Goal: Task Accomplishment & Management: Manage account settings

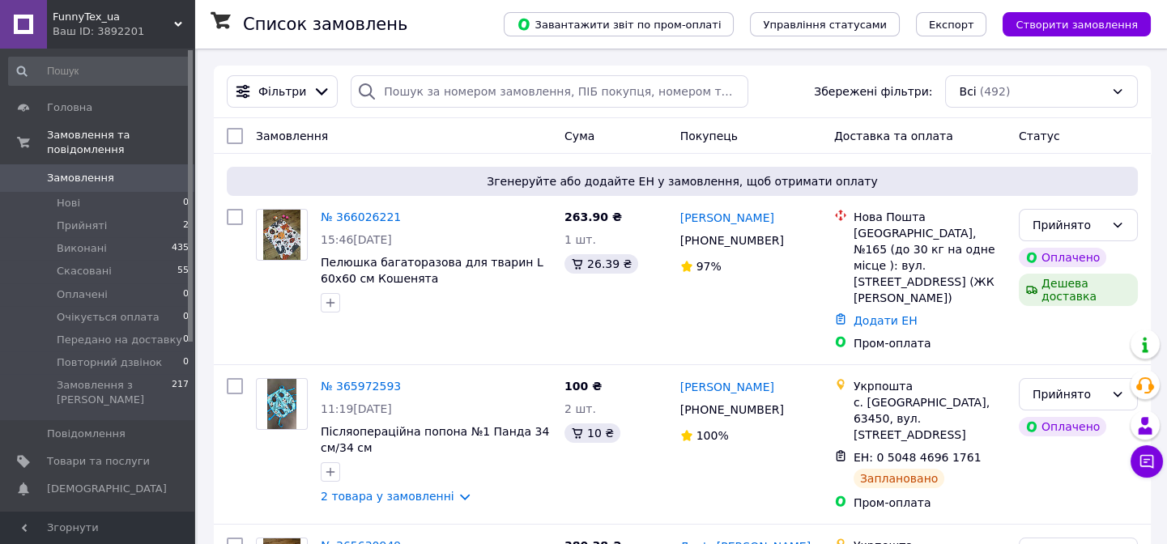
scroll to position [51, 0]
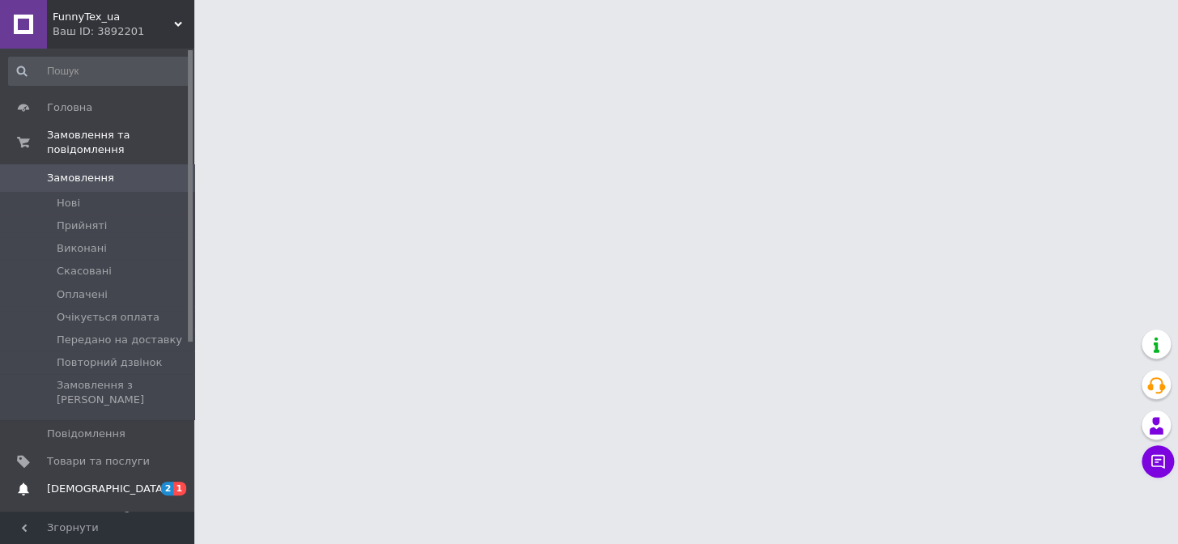
click at [59, 482] on span "[DEMOGRAPHIC_DATA]" at bounding box center [107, 489] width 120 height 15
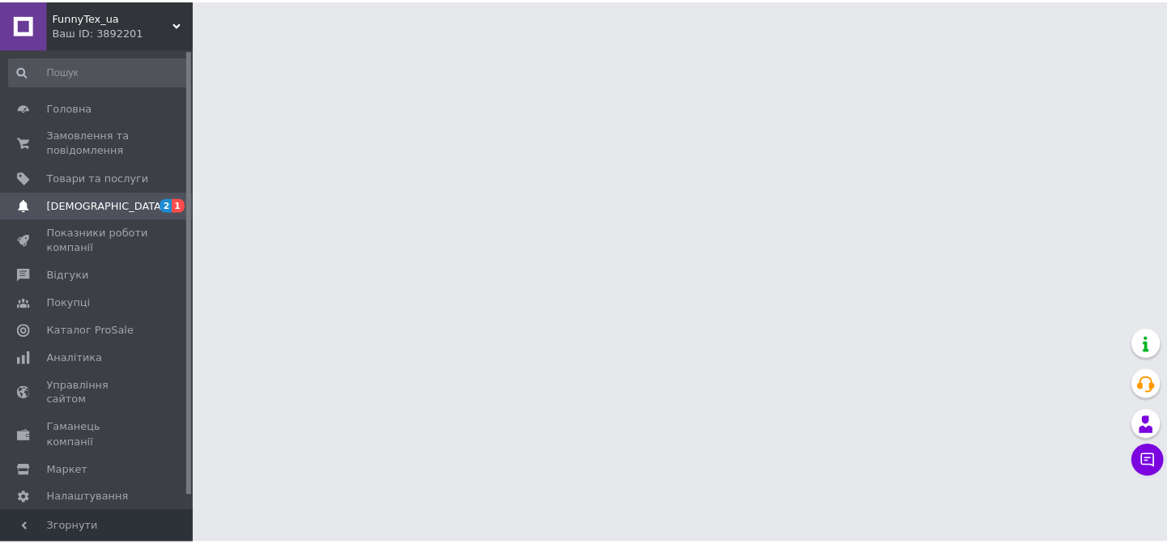
scroll to position [51, 0]
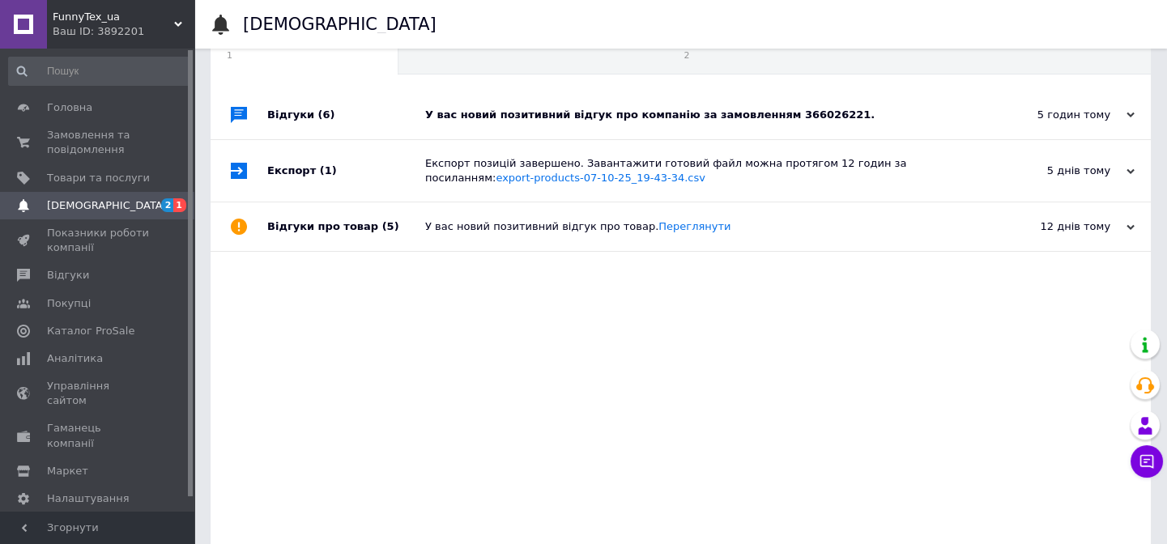
click at [518, 110] on div "У вас новий позитивний відгук про компанію за замовленням 366026221." at bounding box center [698, 115] width 547 height 15
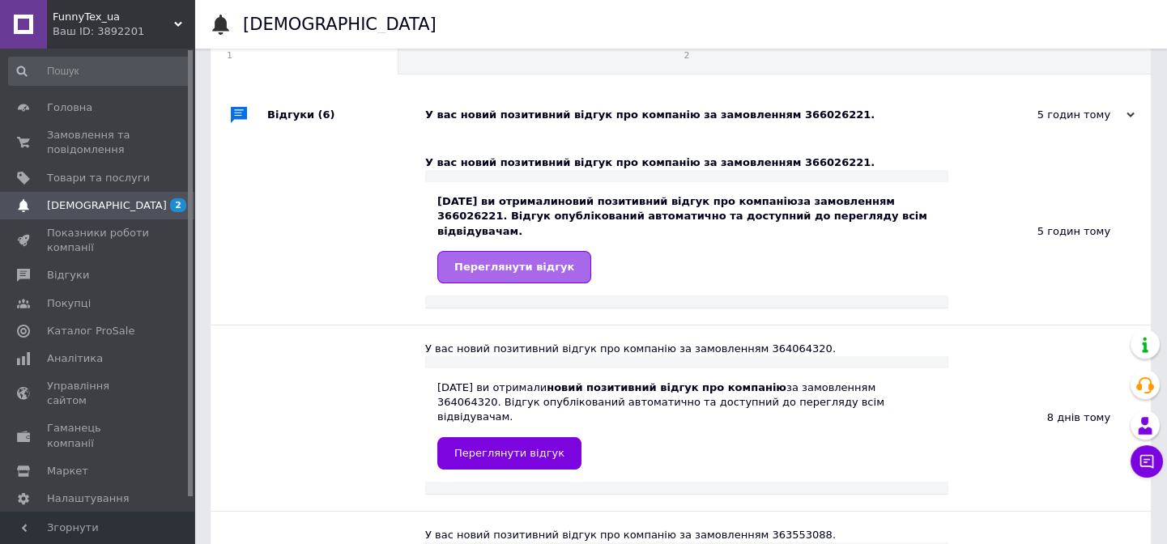
click at [526, 261] on span "Переглянути відгук" at bounding box center [514, 267] width 120 height 12
click at [1128, 116] on icon at bounding box center [1131, 115] width 8 height 8
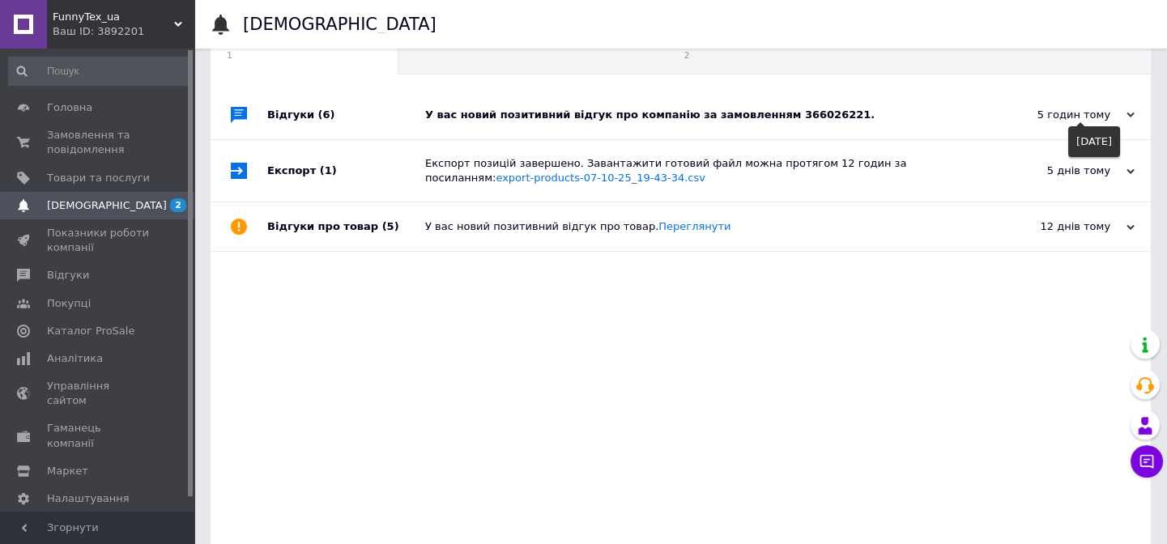
click at [1128, 116] on icon at bounding box center [1131, 115] width 8 height 8
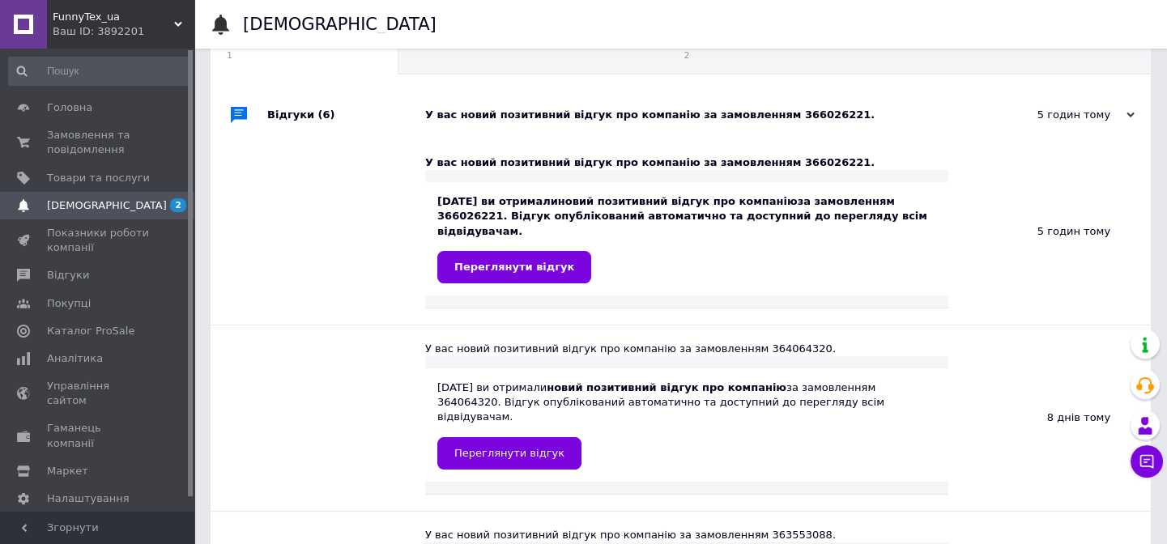
click at [113, 203] on span "[DEMOGRAPHIC_DATA]" at bounding box center [98, 205] width 103 height 15
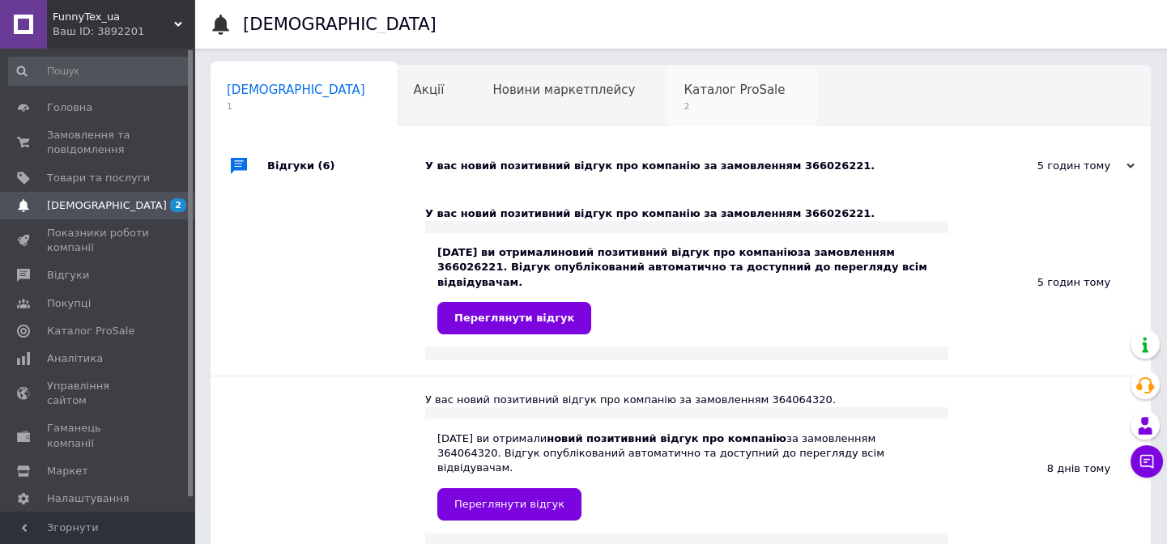
click at [684, 101] on span "2" at bounding box center [734, 106] width 101 height 12
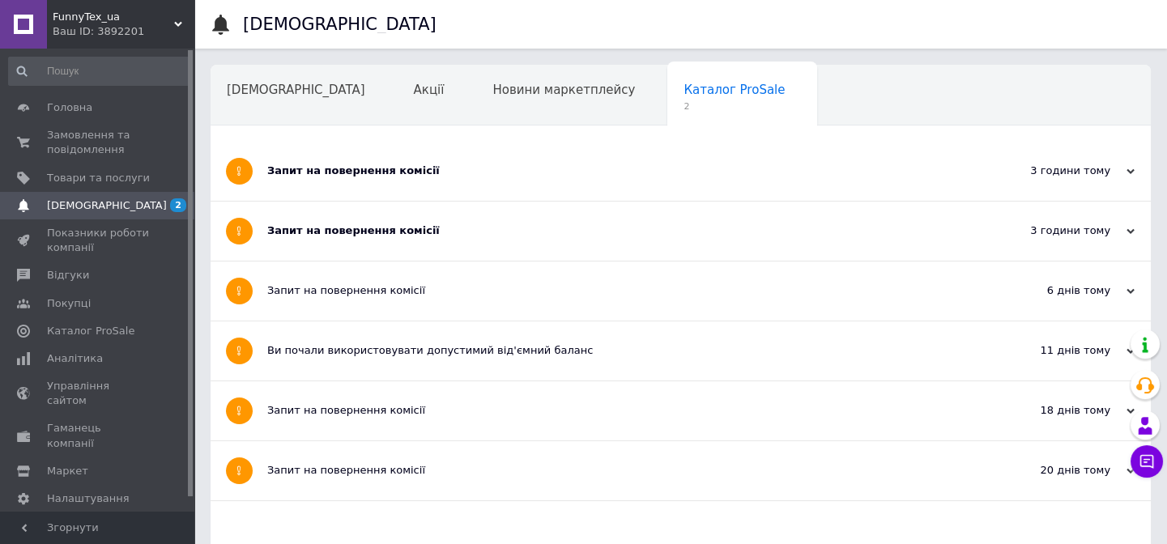
click at [1119, 233] on div "3 години тому" at bounding box center [1054, 231] width 162 height 15
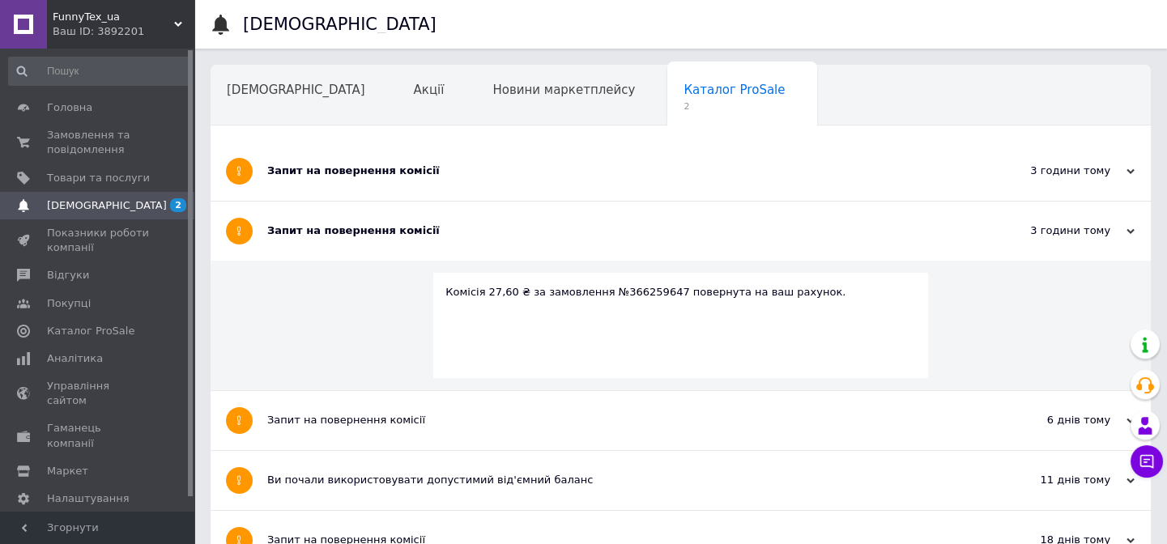
click at [1096, 173] on div "3 години тому" at bounding box center [1054, 171] width 162 height 15
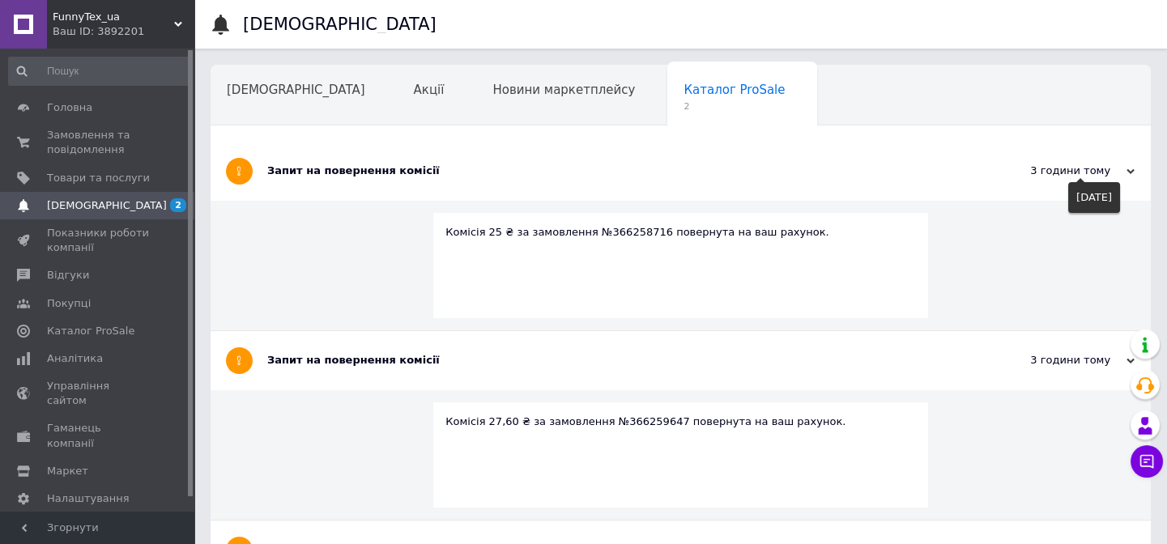
click at [1095, 173] on div "3 години тому" at bounding box center [1054, 171] width 162 height 15
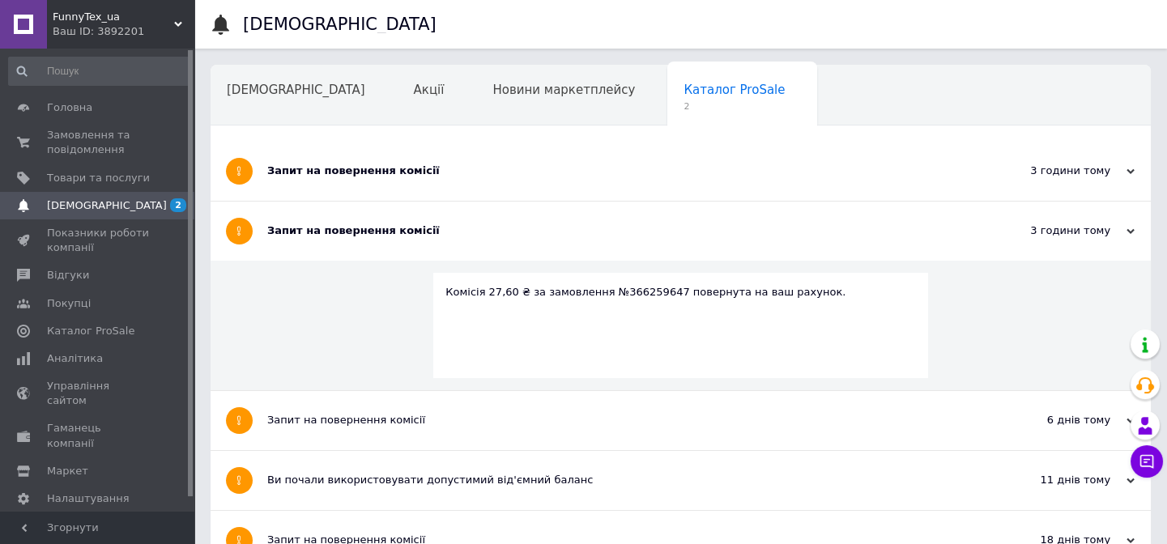
click at [1075, 230] on div "3 години тому" at bounding box center [1054, 231] width 162 height 15
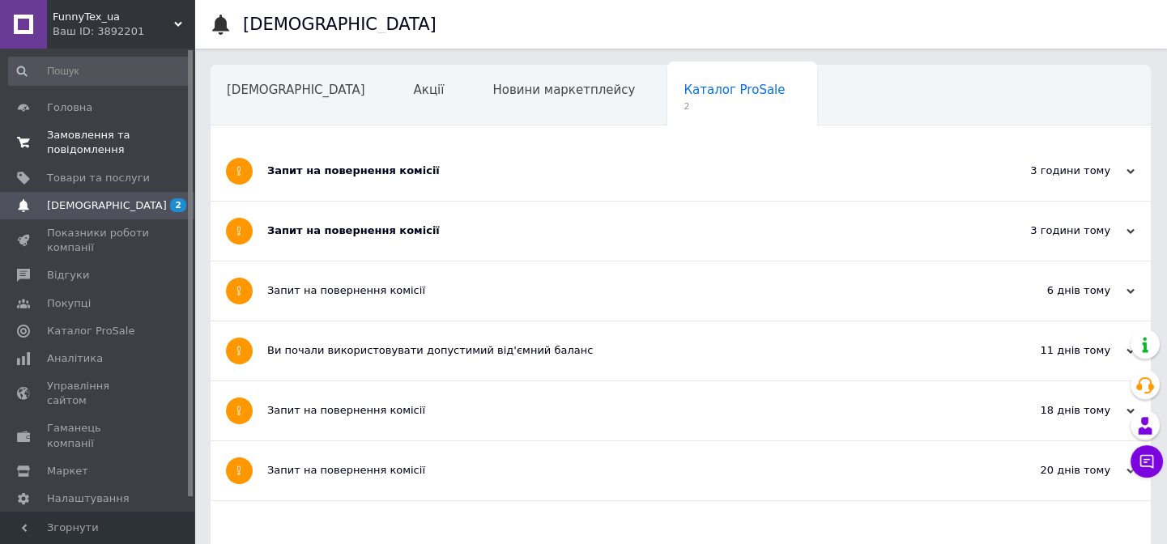
click at [99, 132] on span "Замовлення та повідомлення" at bounding box center [98, 142] width 103 height 29
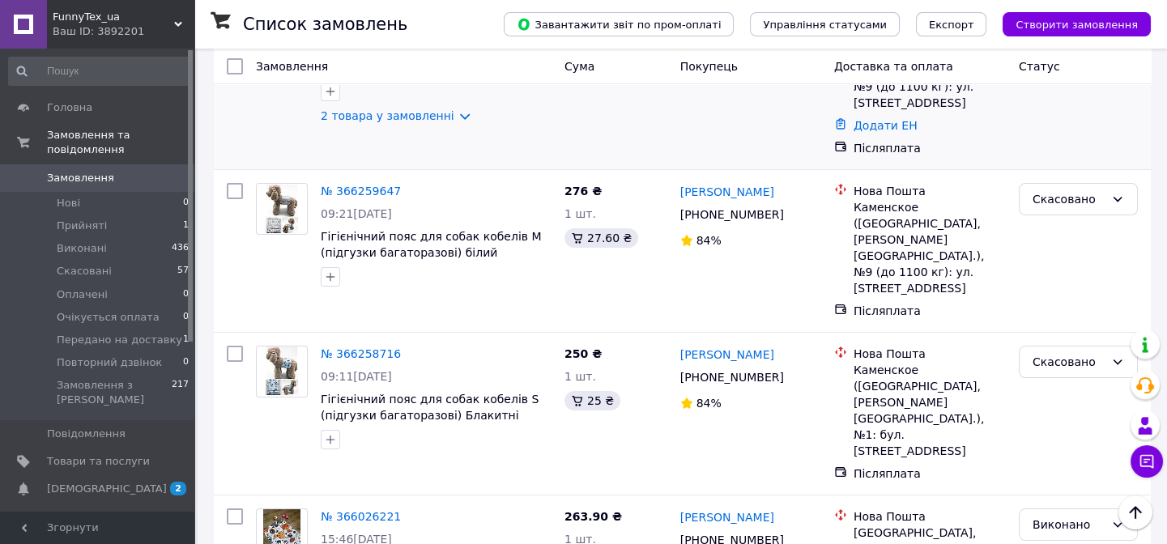
scroll to position [294, 0]
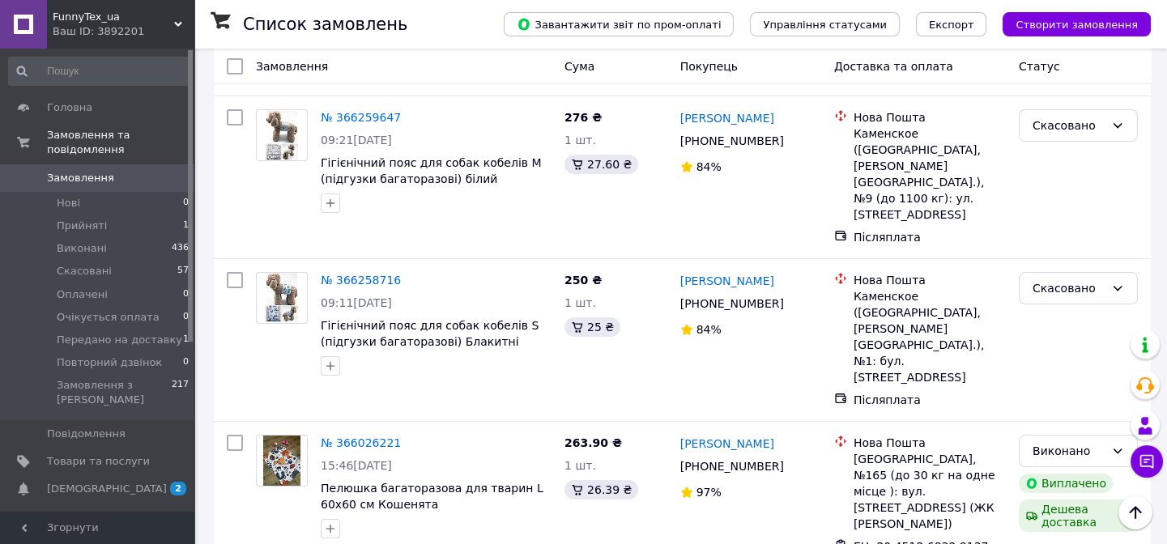
click at [748, 273] on link "[PERSON_NAME]" at bounding box center [727, 281] width 94 height 16
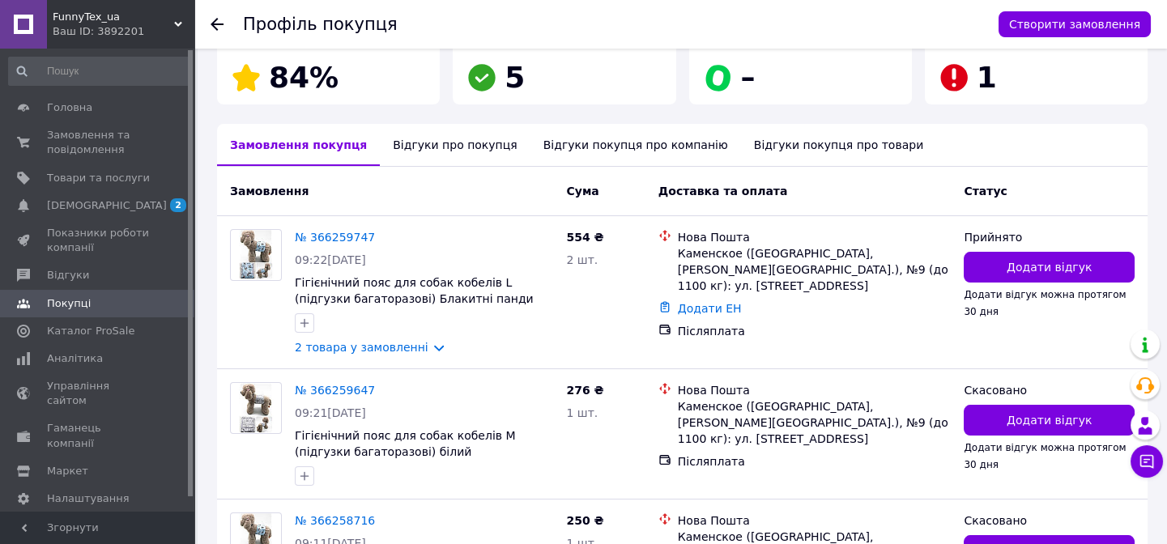
scroll to position [79, 0]
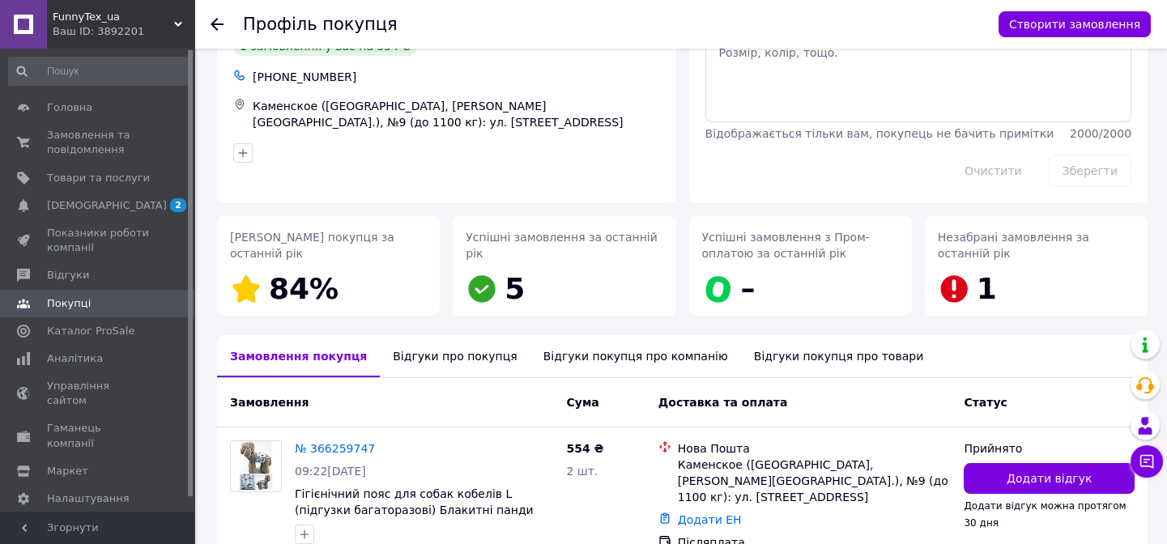
click at [448, 356] on div "Відгуки про покупця" at bounding box center [455, 356] width 150 height 42
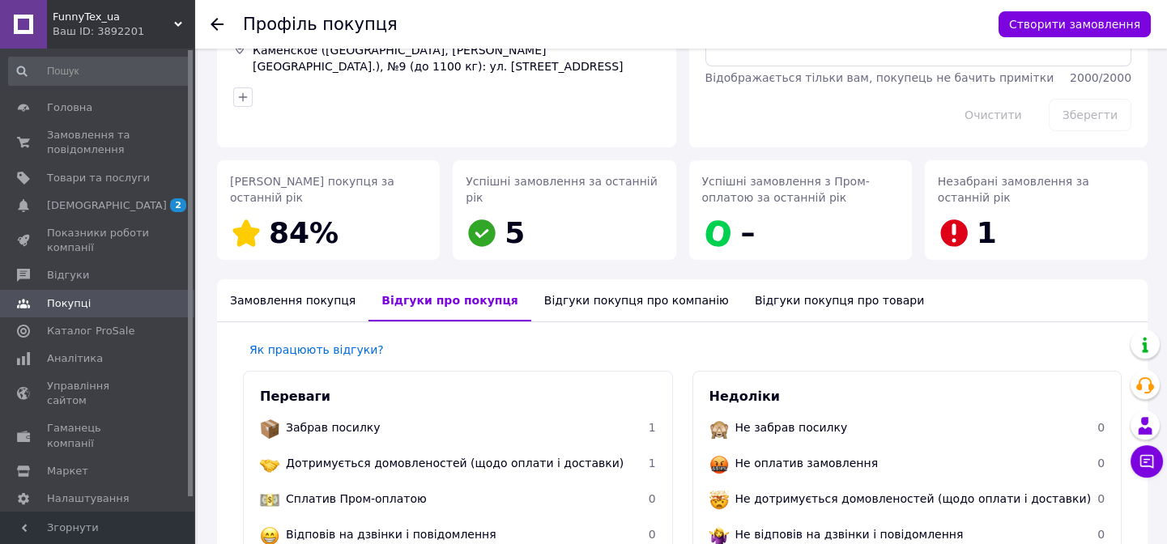
scroll to position [0, 0]
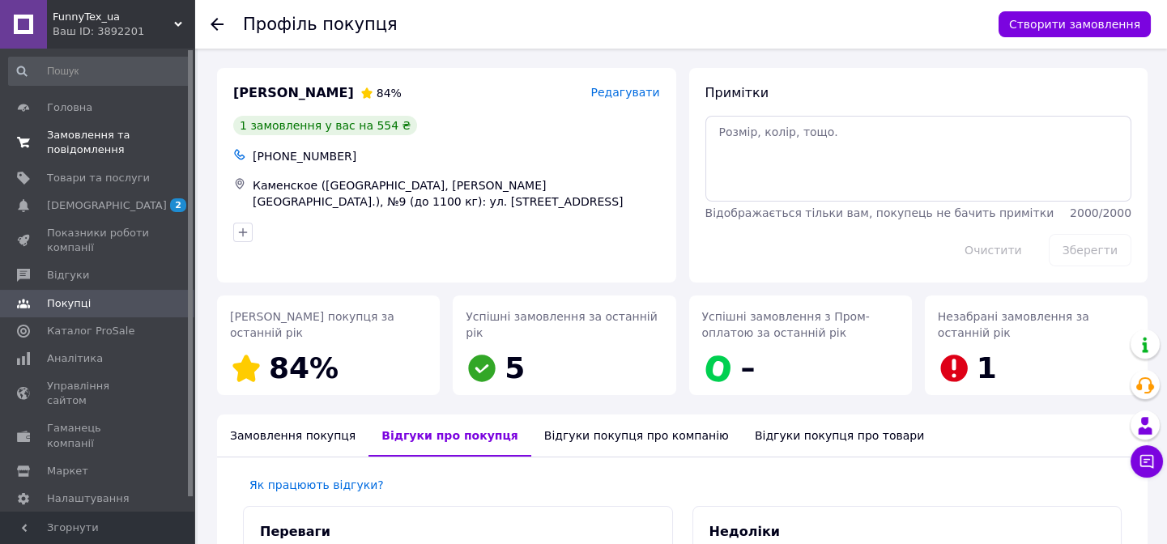
click at [63, 135] on span "Замовлення та повідомлення" at bounding box center [98, 142] width 103 height 29
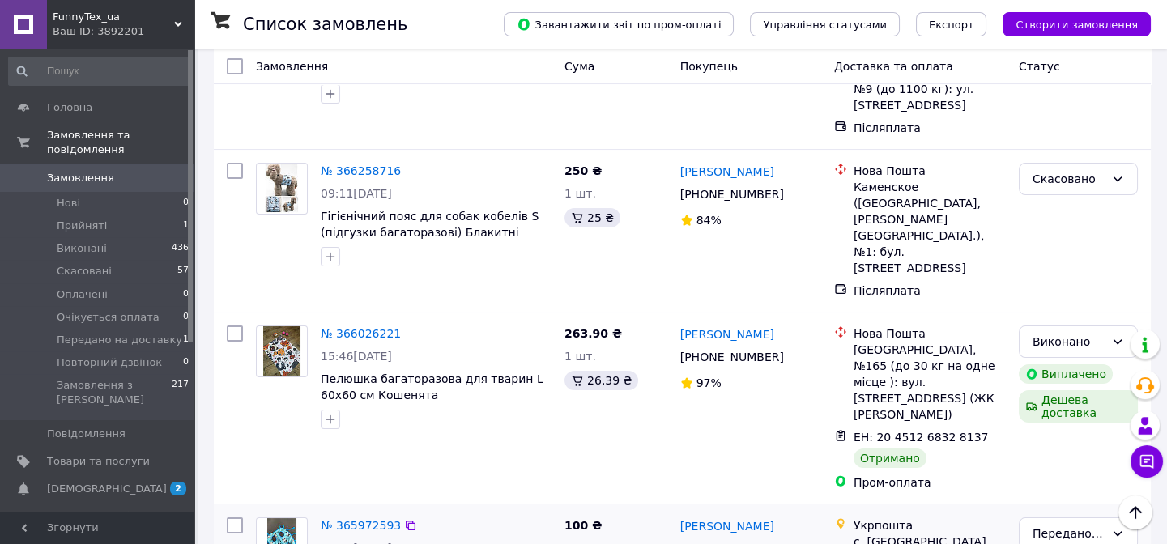
scroll to position [368, 0]
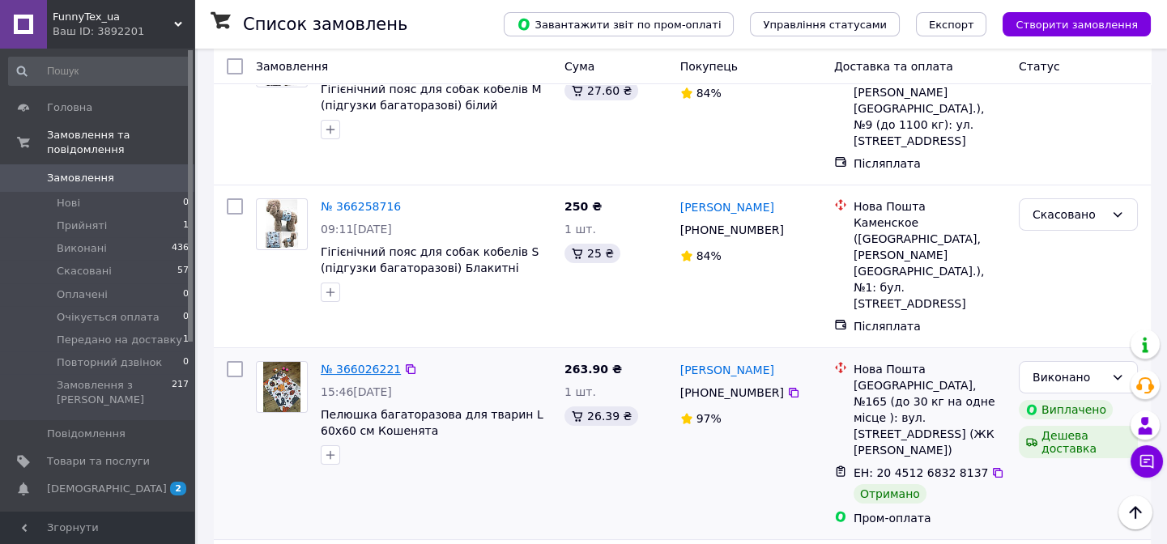
click at [339, 363] on link "№ 366026221" at bounding box center [361, 369] width 80 height 13
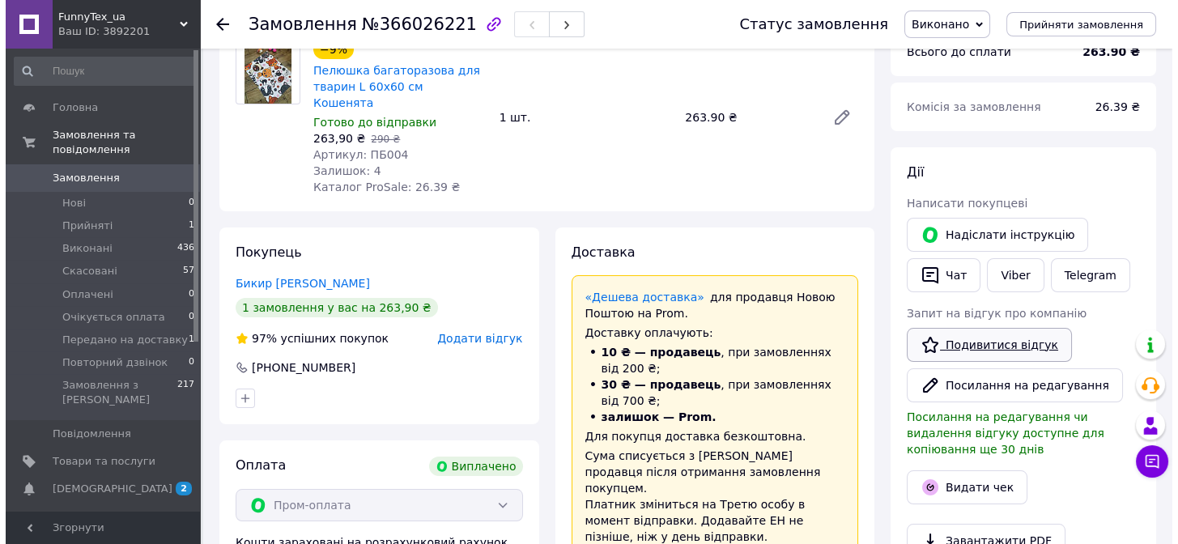
scroll to position [147, 0]
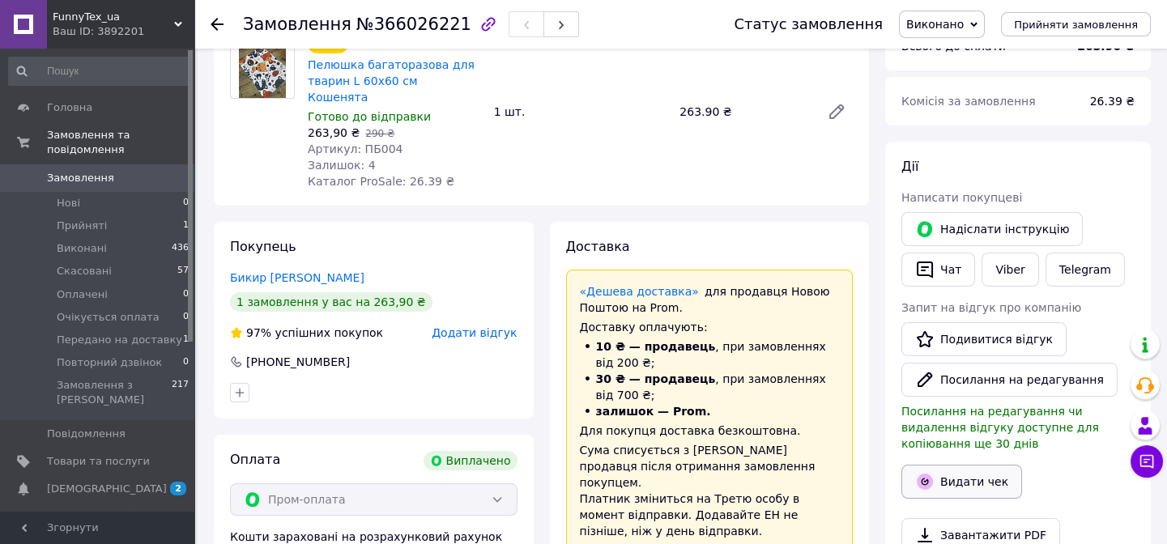
click at [948, 465] on button "Видати чек" at bounding box center [961, 482] width 121 height 34
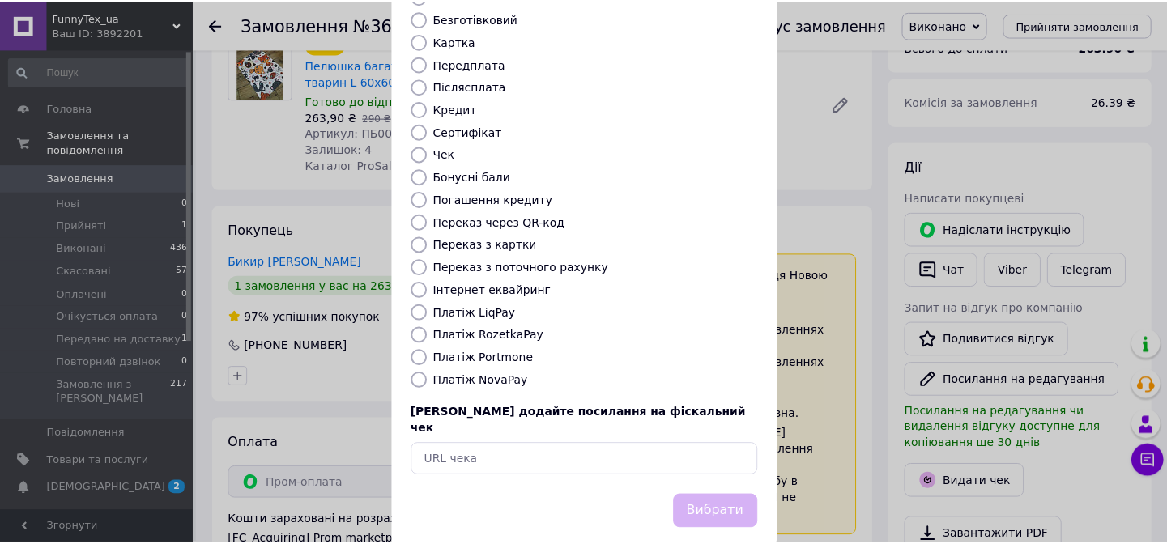
scroll to position [151, 0]
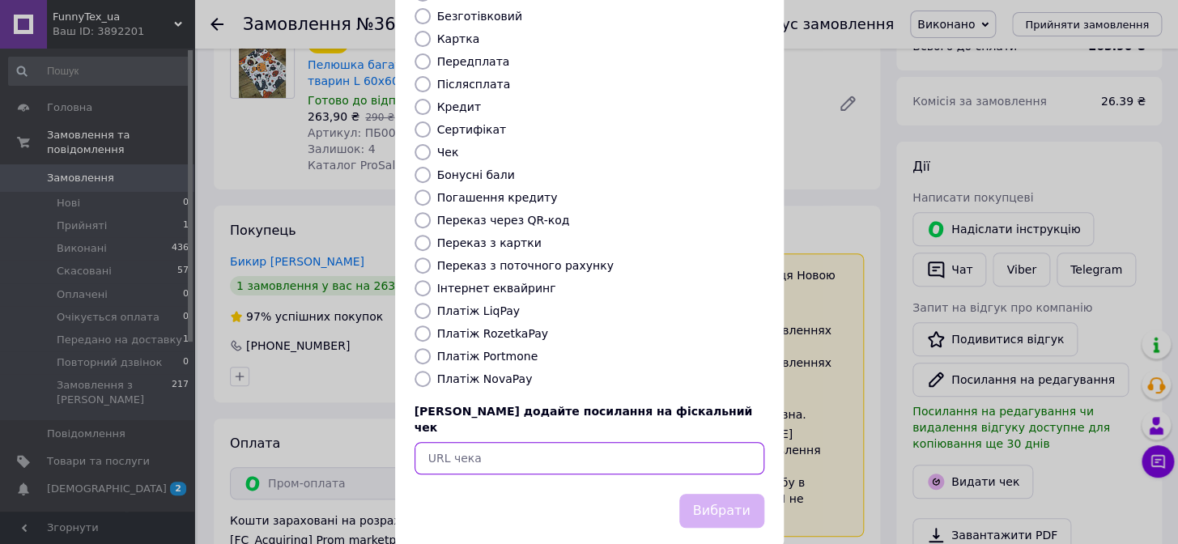
click at [650, 442] on input "text" at bounding box center [590, 458] width 350 height 32
paste input "[URL][DOMAIN_NAME]"
type input "[URL][DOMAIN_NAME]"
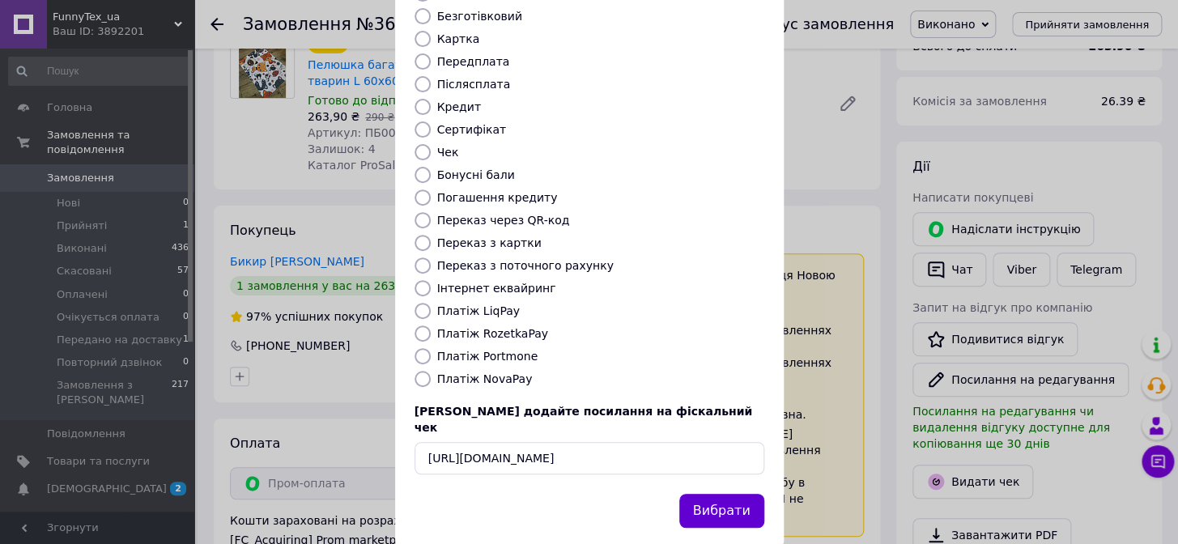
click at [727, 494] on button "Вибрати" at bounding box center [721, 511] width 85 height 35
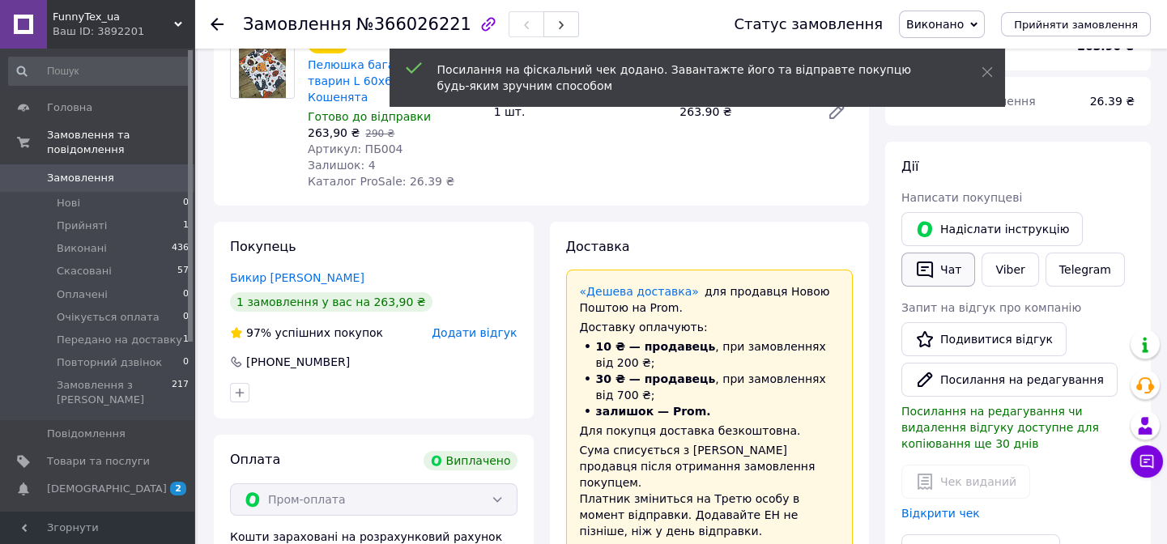
click at [959, 271] on button "Чат" at bounding box center [938, 270] width 74 height 34
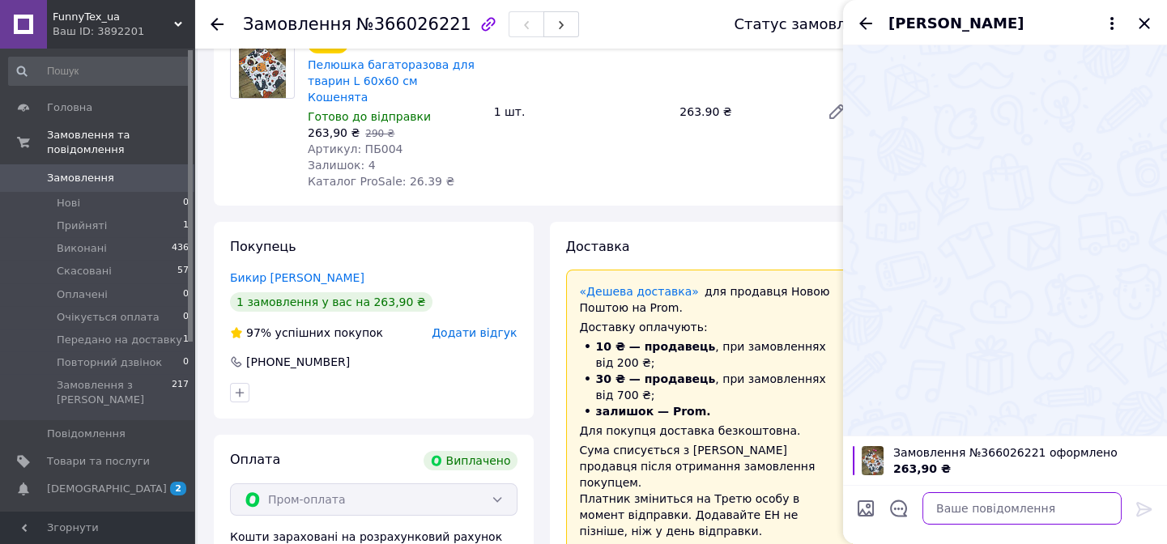
click at [1012, 515] on textarea at bounding box center [1021, 508] width 199 height 32
paste textarea "[URL][DOMAIN_NAME]"
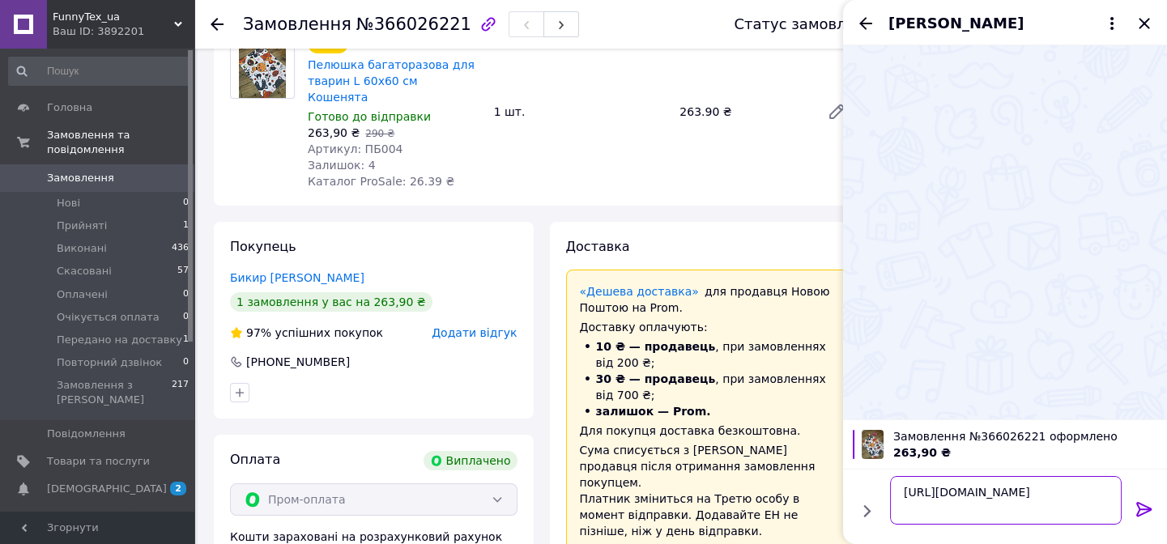
type textarea "[URL][DOMAIN_NAME]"
click at [1149, 505] on icon at bounding box center [1144, 509] width 19 height 19
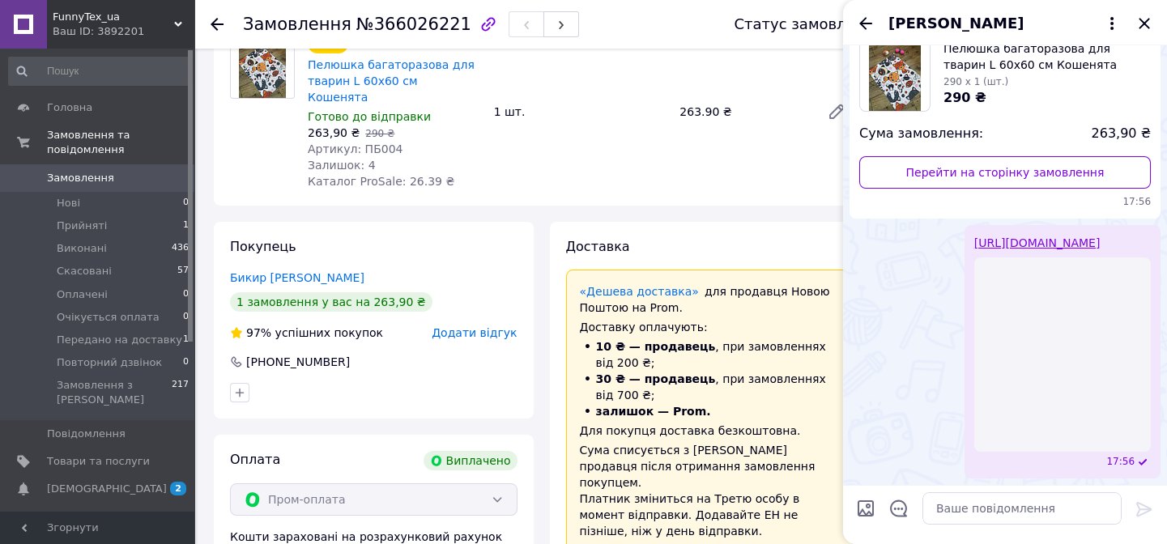
scroll to position [121, 0]
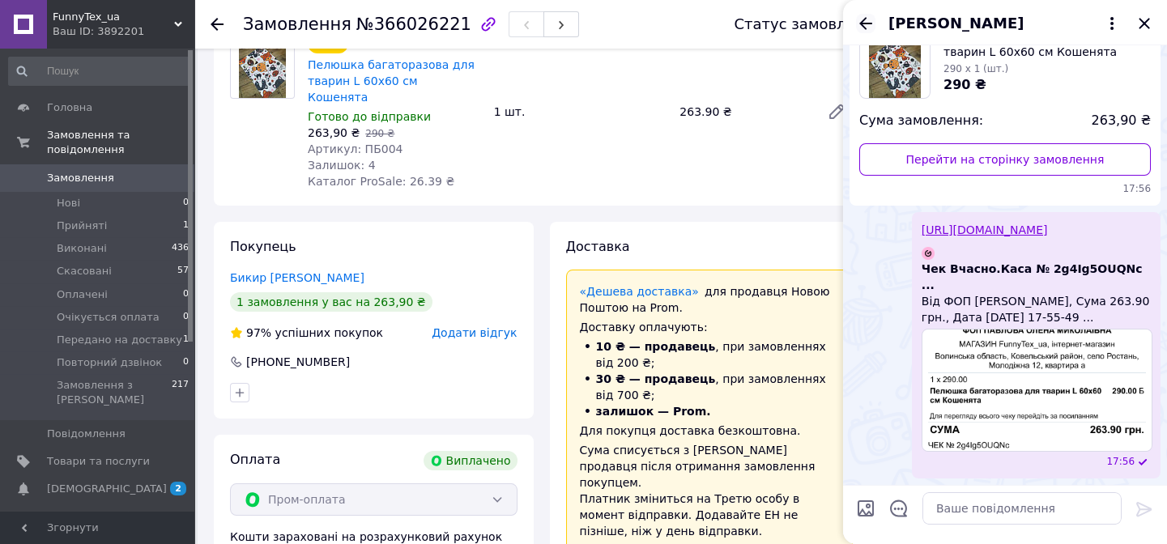
click at [862, 23] on icon "Назад" at bounding box center [865, 23] width 13 height 12
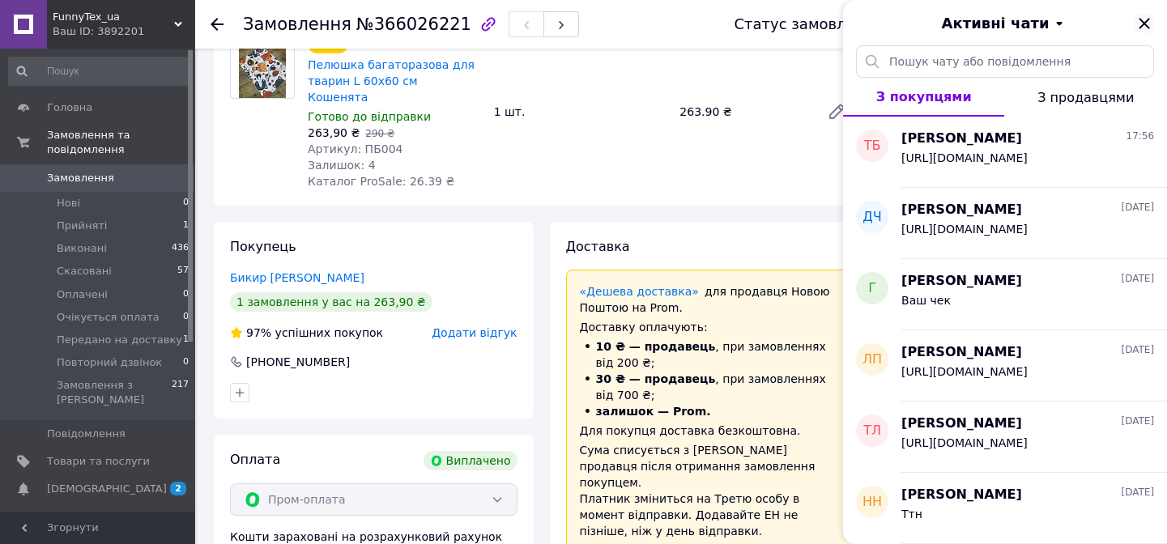
click at [1147, 20] on icon "Закрити" at bounding box center [1144, 23] width 11 height 11
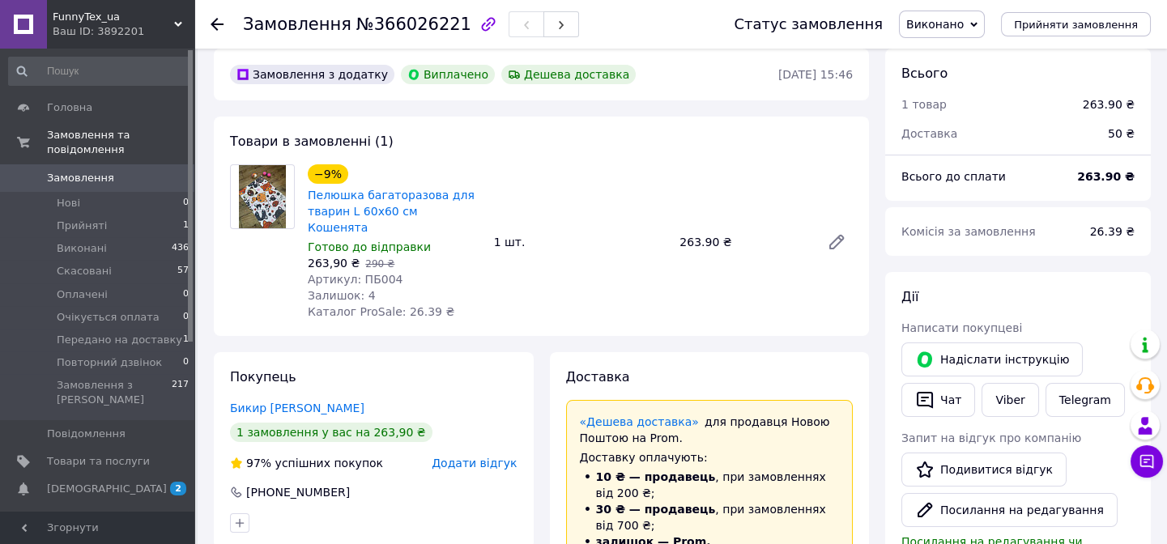
scroll to position [0, 0]
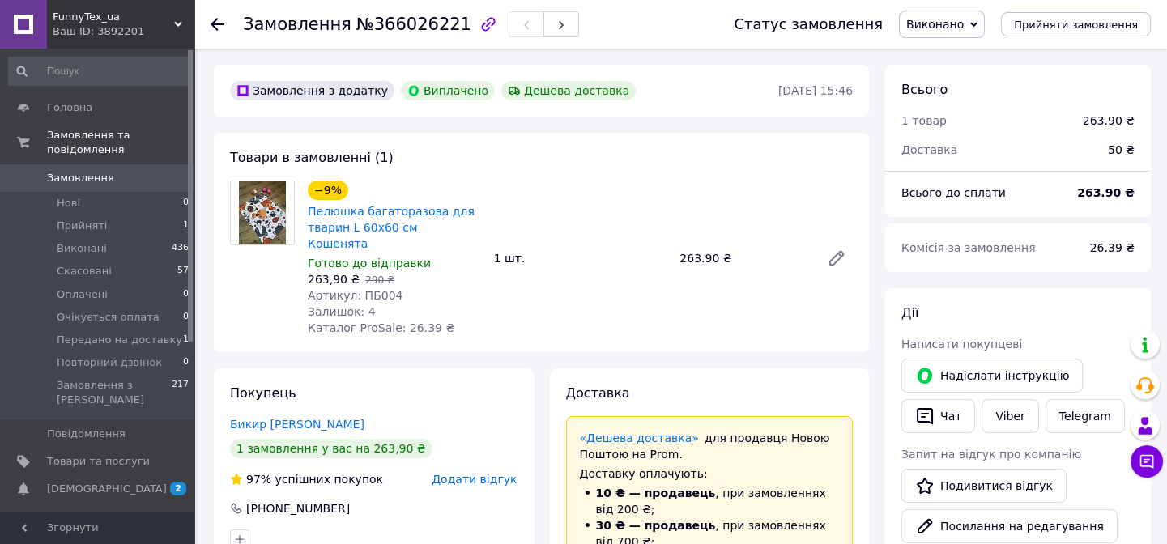
click at [215, 26] on use at bounding box center [217, 24] width 13 height 13
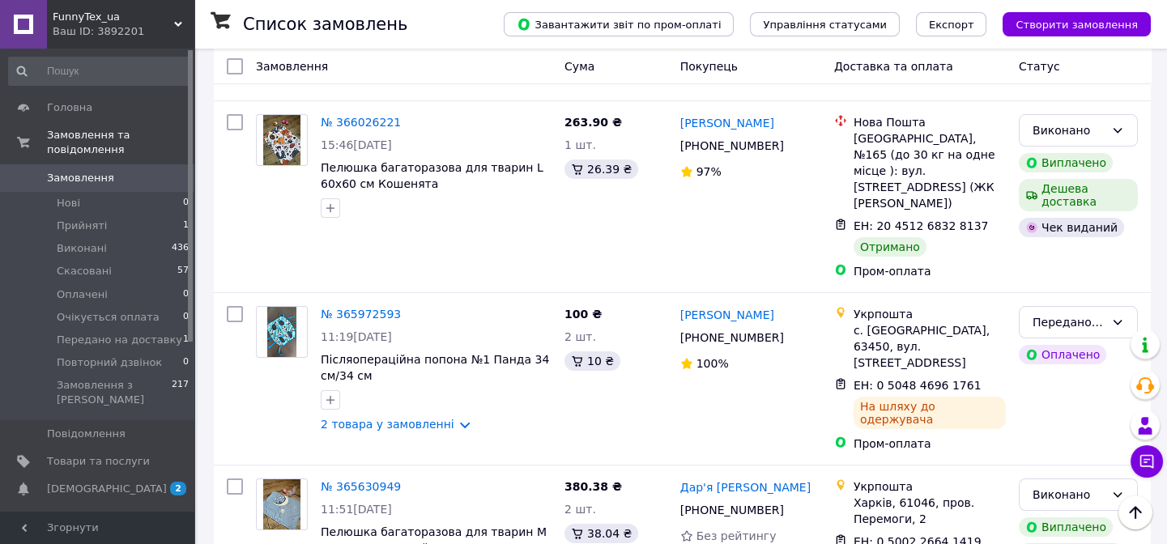
scroll to position [662, 0]
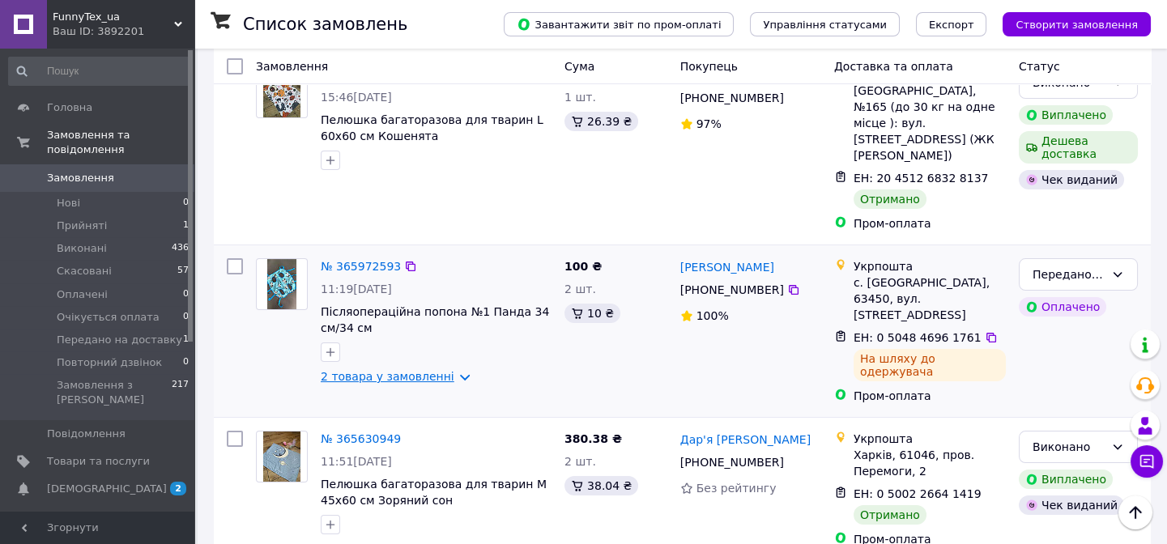
click at [428, 370] on link "2 товара у замовленні" at bounding box center [388, 376] width 134 height 13
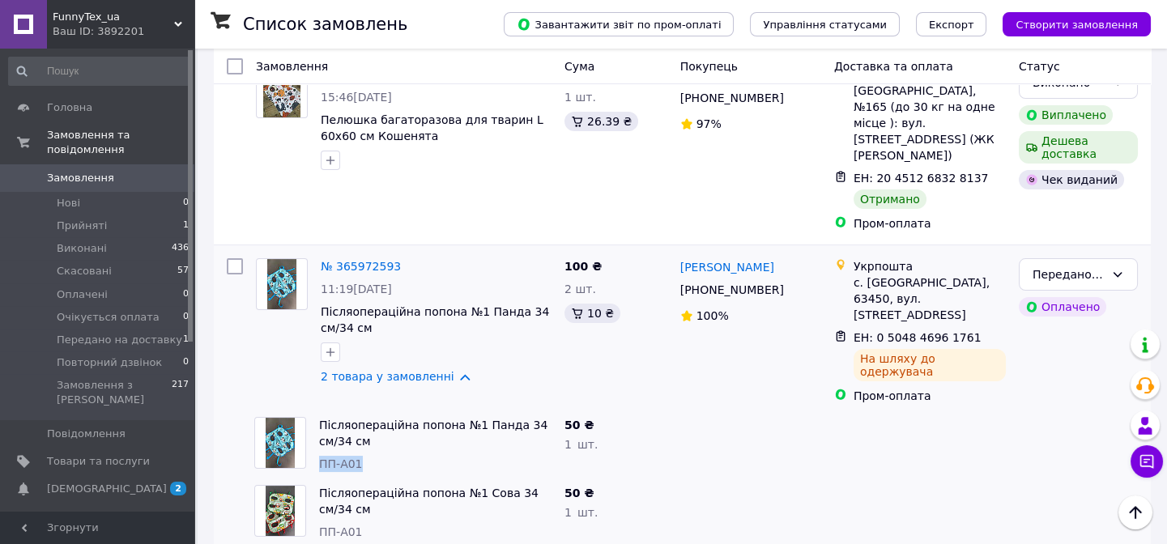
drag, startPoint x: 362, startPoint y: 317, endPoint x: 315, endPoint y: 318, distance: 47.0
click at [315, 411] on div "Післяопераційна попона №1 Панда 34 см/34 см ПП-А01" at bounding box center [435, 445] width 245 height 68
copy span "ПП-А01"
click at [740, 411] on div at bounding box center [751, 445] width 154 height 68
click at [346, 260] on link "№ 365972593" at bounding box center [361, 266] width 80 height 13
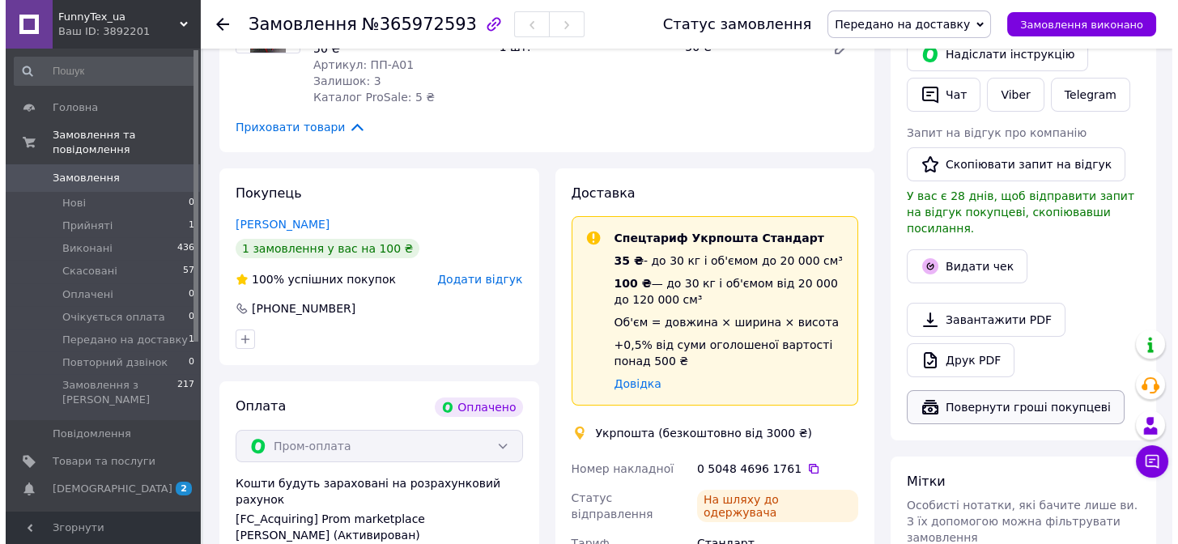
scroll to position [368, 0]
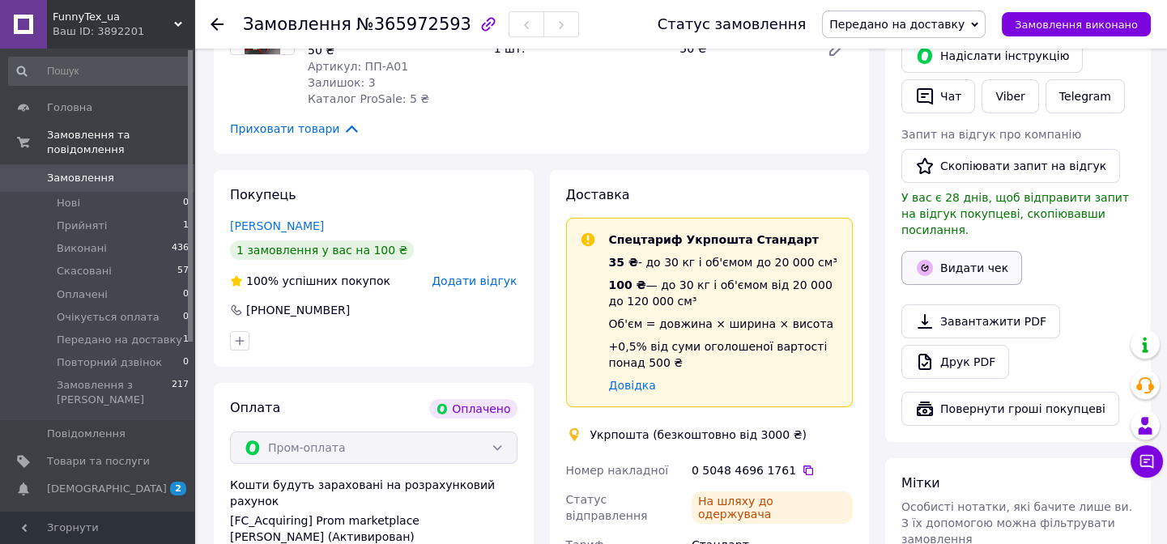
click at [932, 258] on icon "button" at bounding box center [924, 267] width 19 height 19
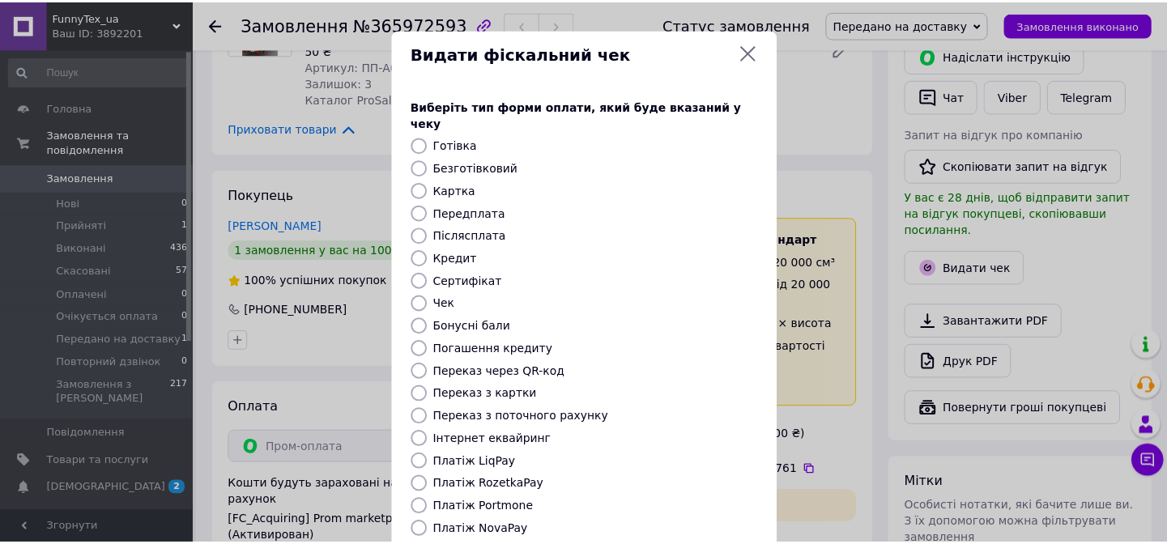
scroll to position [151, 0]
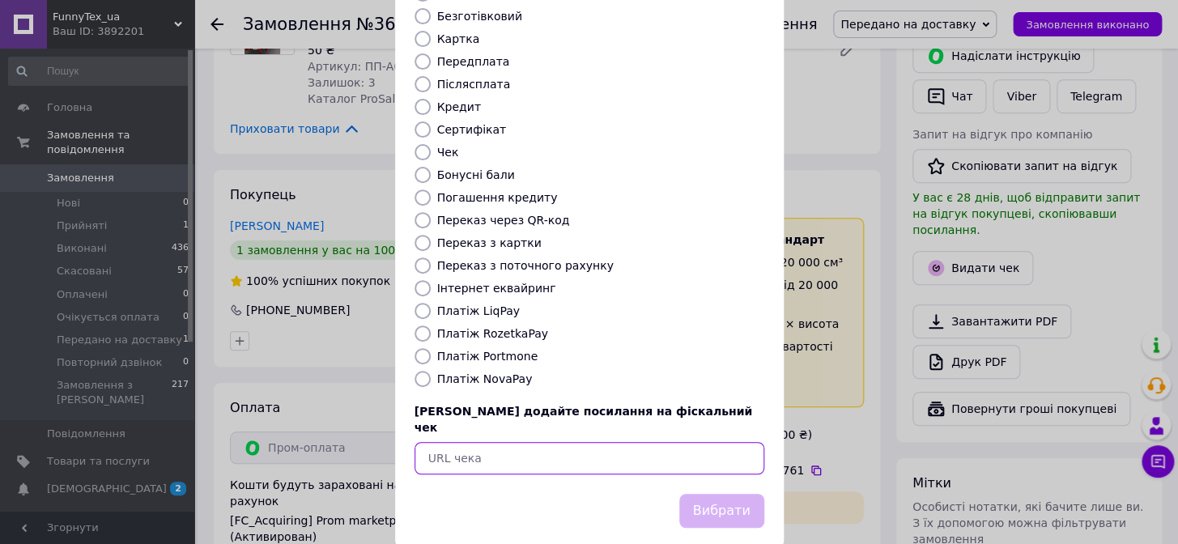
click at [591, 442] on input "text" at bounding box center [590, 458] width 350 height 32
paste input "[URL][DOMAIN_NAME]"
type input "[URL][DOMAIN_NAME]"
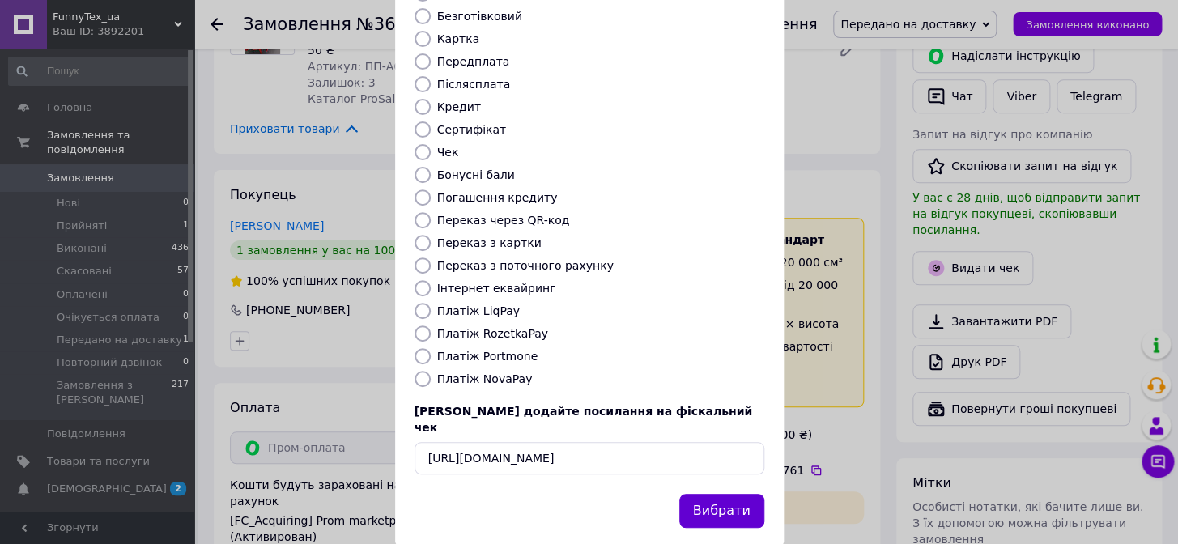
click at [697, 494] on button "Вибрати" at bounding box center [721, 511] width 85 height 35
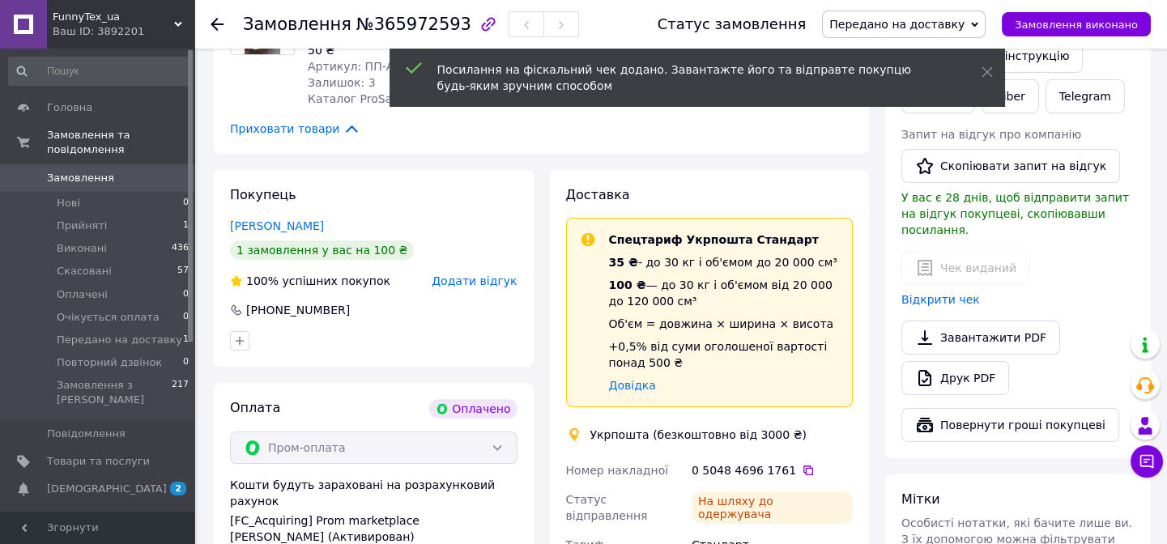
scroll to position [0, 0]
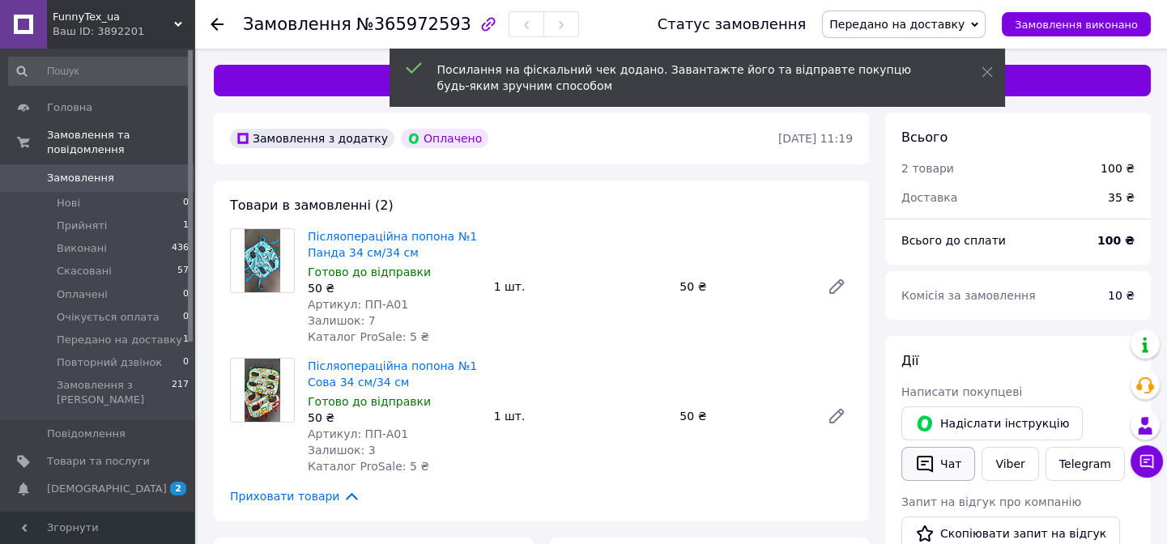
click at [943, 466] on button "Чат" at bounding box center [938, 464] width 74 height 34
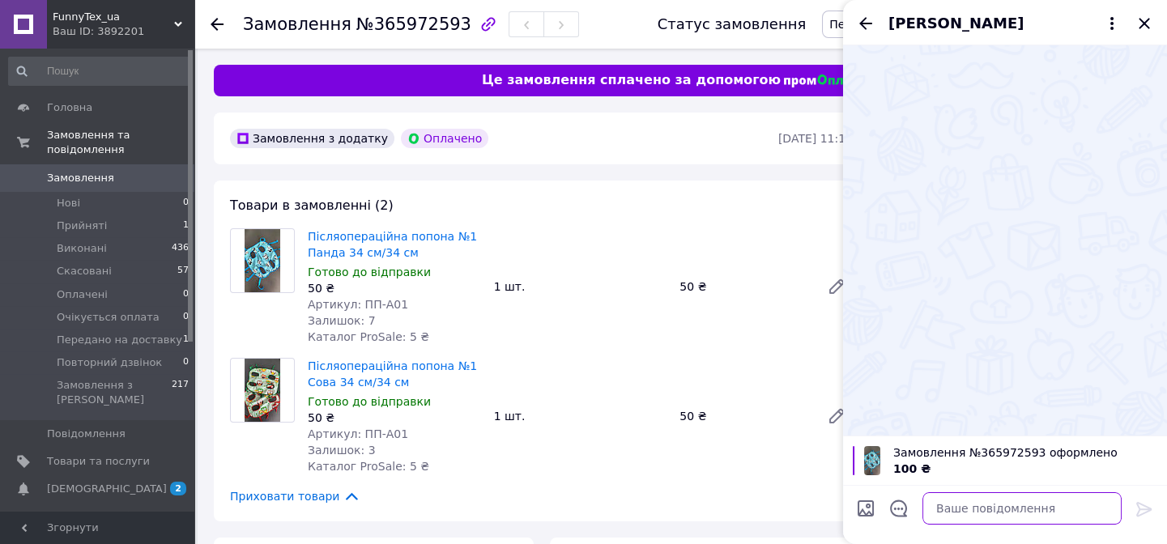
click at [980, 517] on textarea at bounding box center [1021, 508] width 199 height 32
paste textarea "[URL][DOMAIN_NAME]"
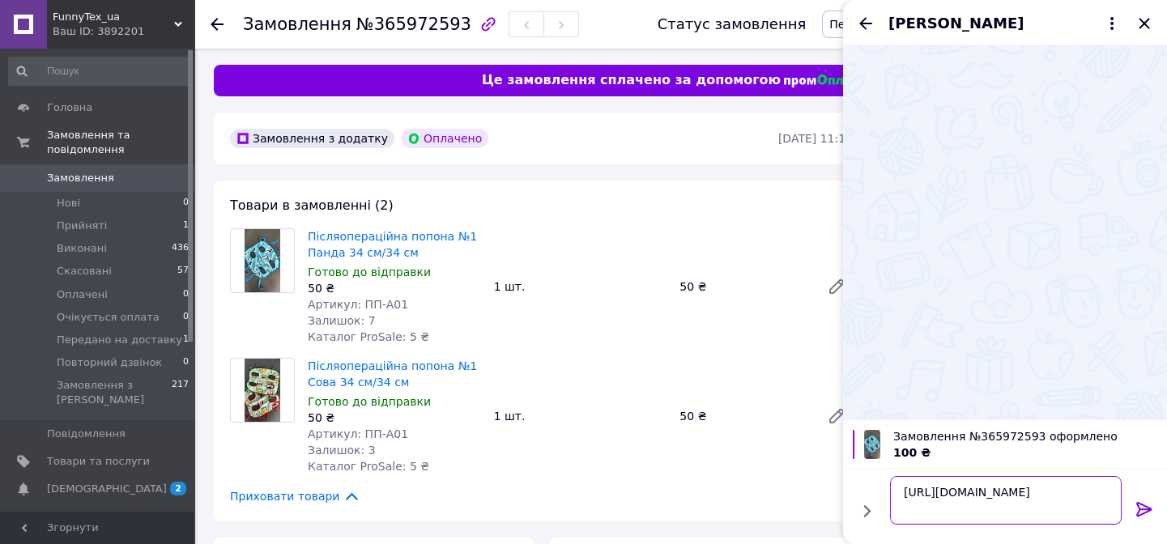
type textarea "[URL][DOMAIN_NAME]"
click at [1142, 510] on icon at bounding box center [1144, 509] width 19 height 19
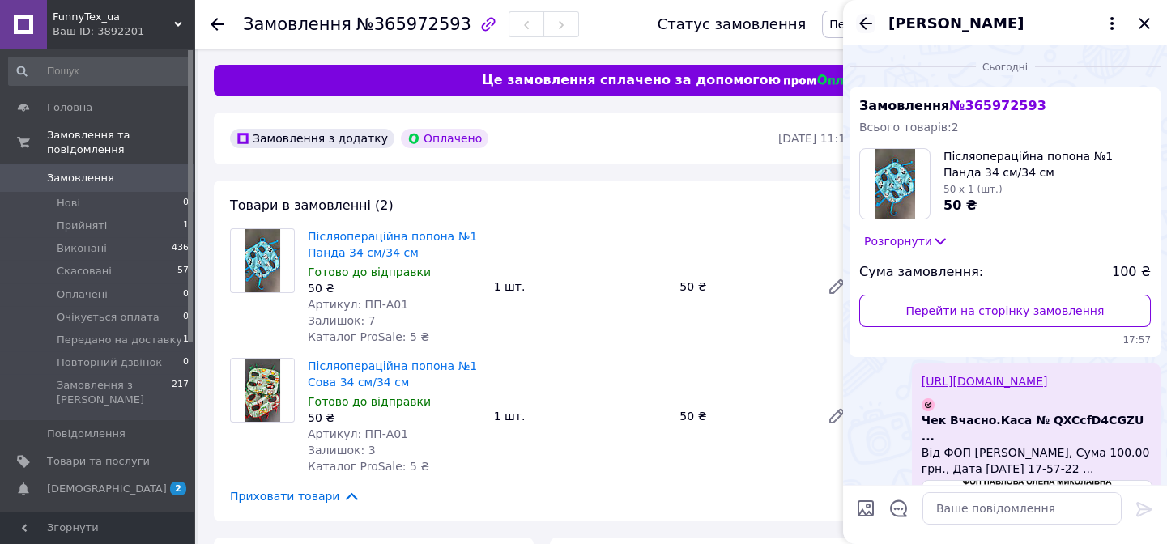
click at [863, 21] on icon "Назад" at bounding box center [865, 23] width 19 height 19
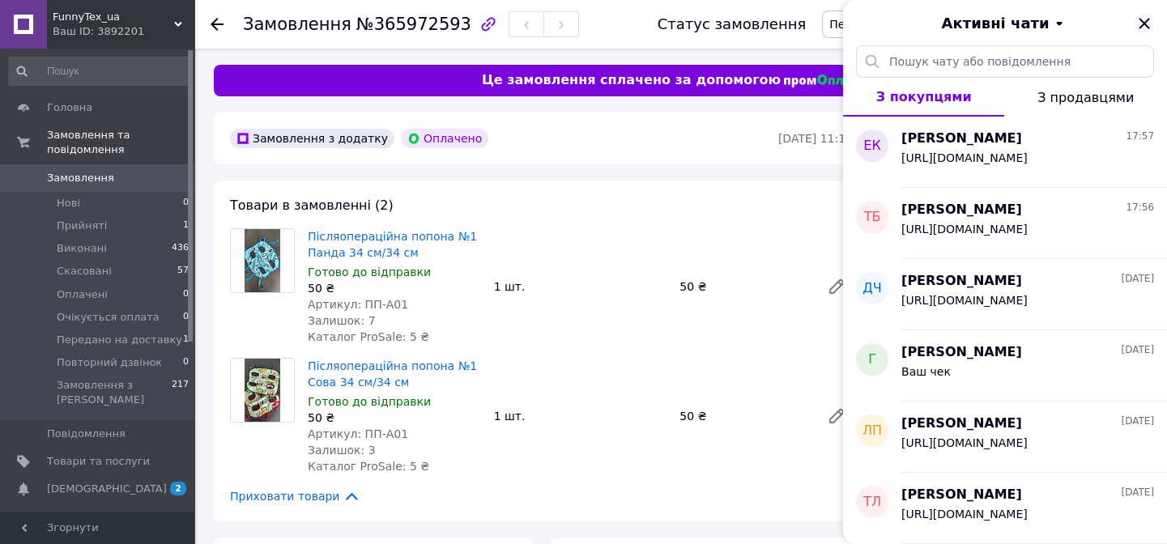
click at [1148, 19] on icon "Закрити" at bounding box center [1144, 23] width 11 height 11
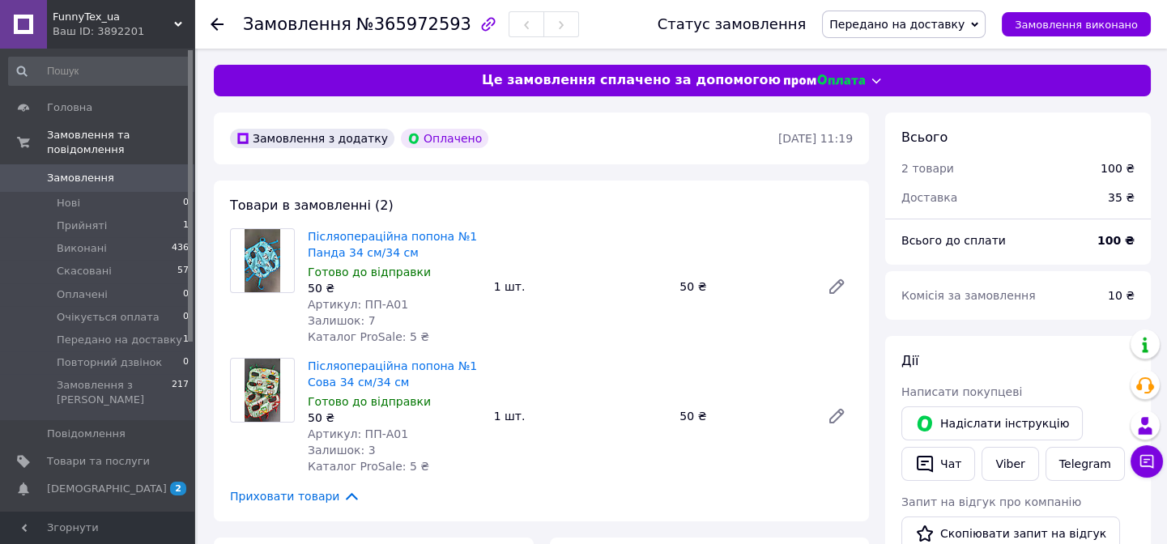
click at [218, 18] on icon at bounding box center [217, 24] width 13 height 13
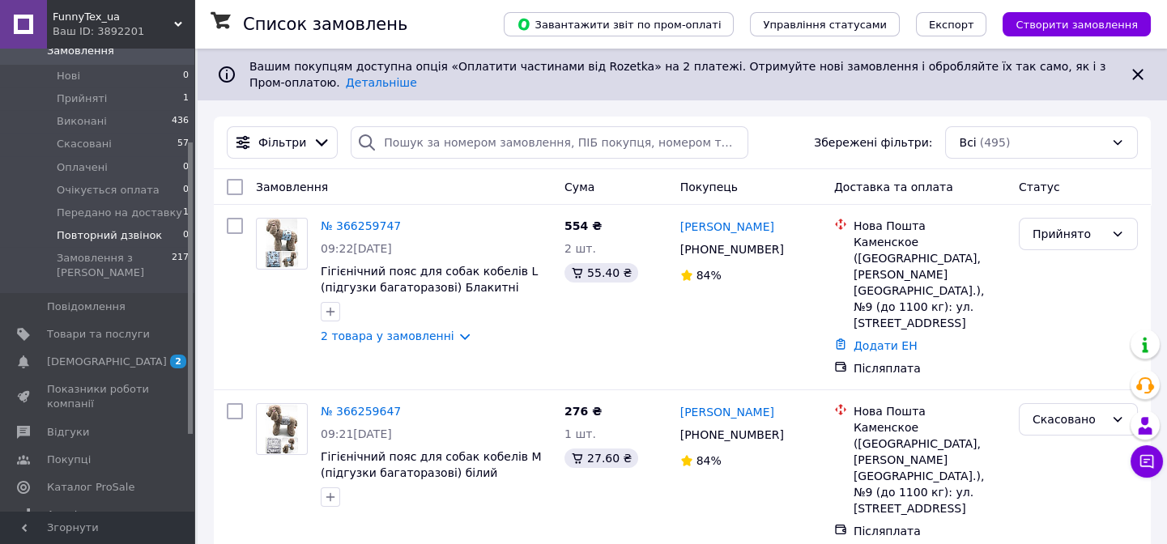
scroll to position [147, 0]
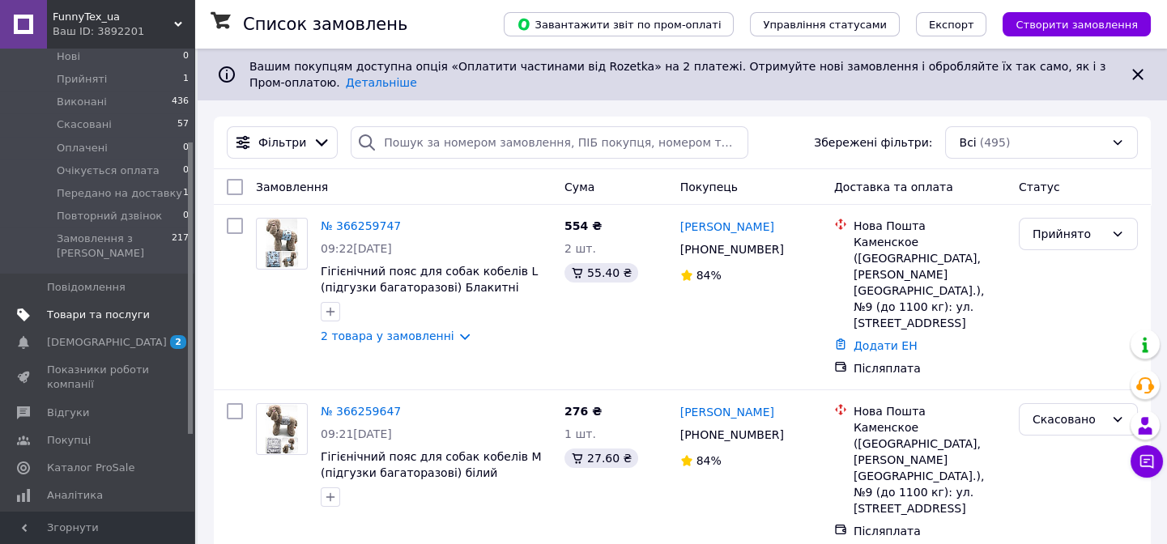
click at [92, 308] on span "Товари та послуги" at bounding box center [98, 315] width 103 height 15
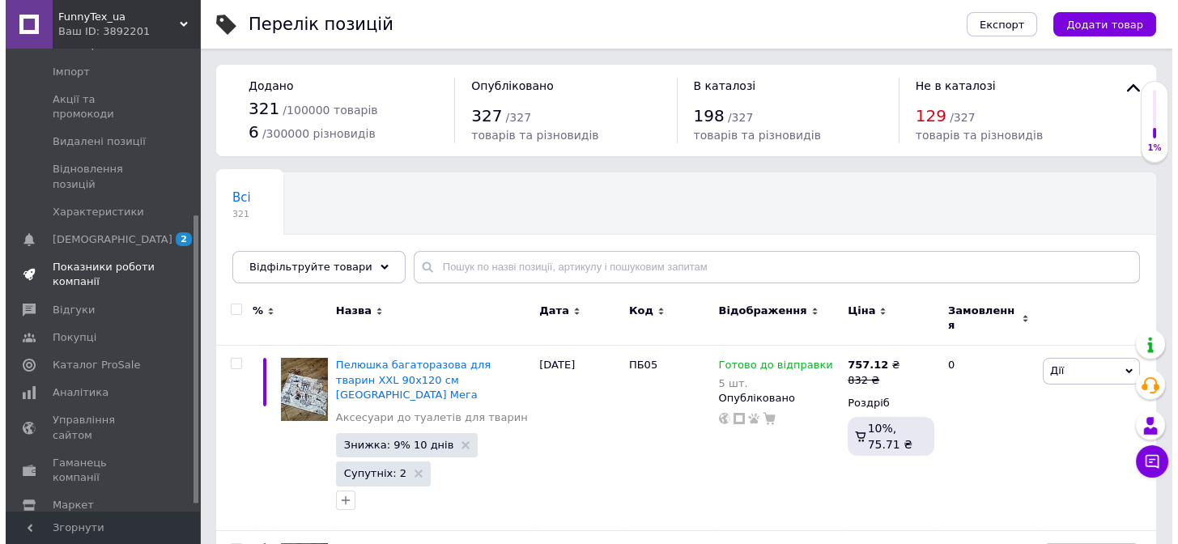
scroll to position [278, 0]
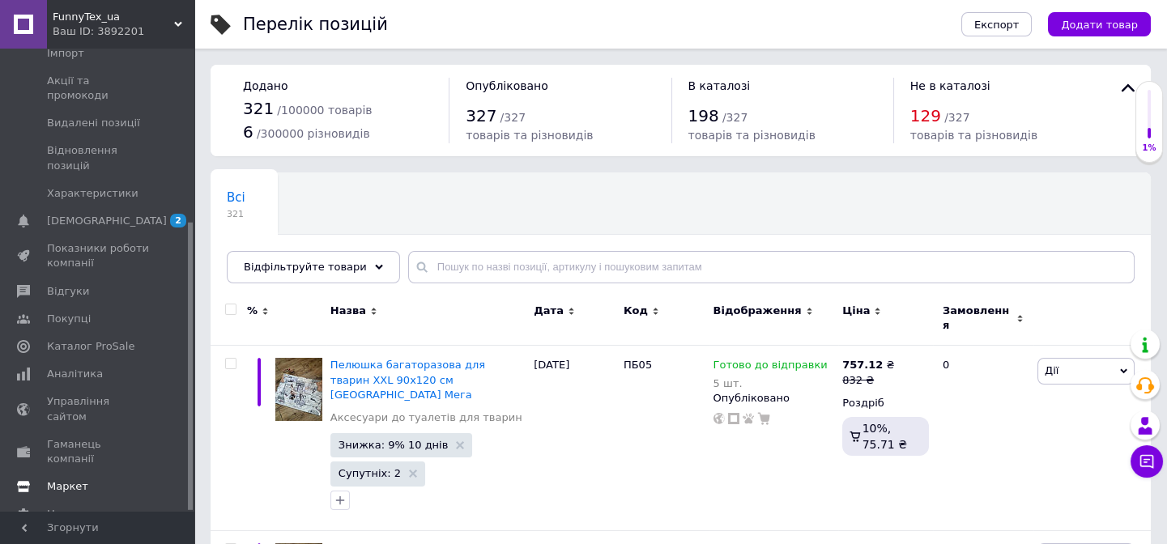
click at [63, 479] on span "Маркет" at bounding box center [67, 486] width 41 height 15
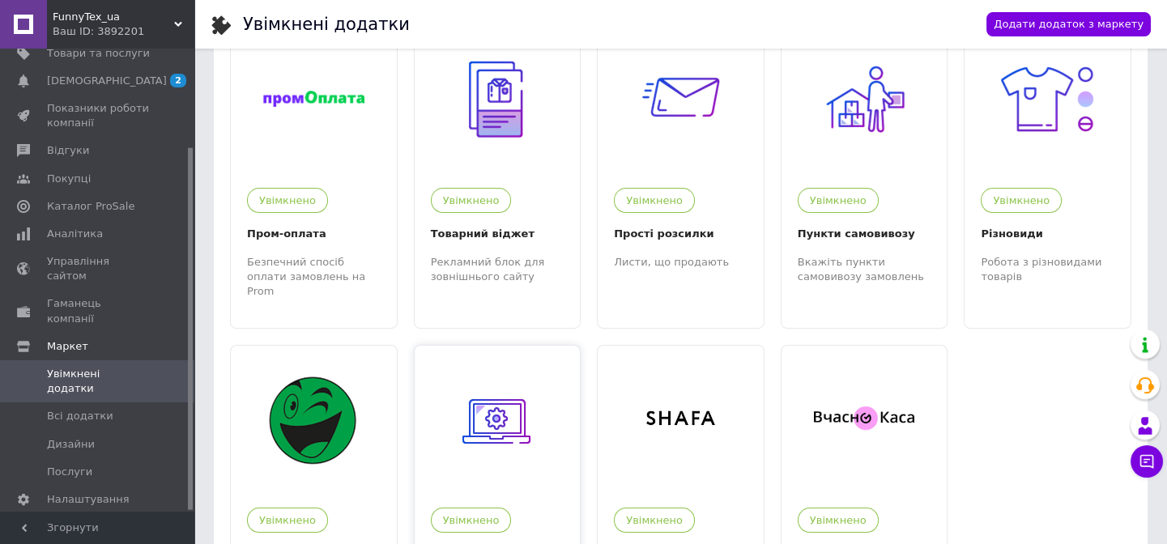
scroll to position [220, 0]
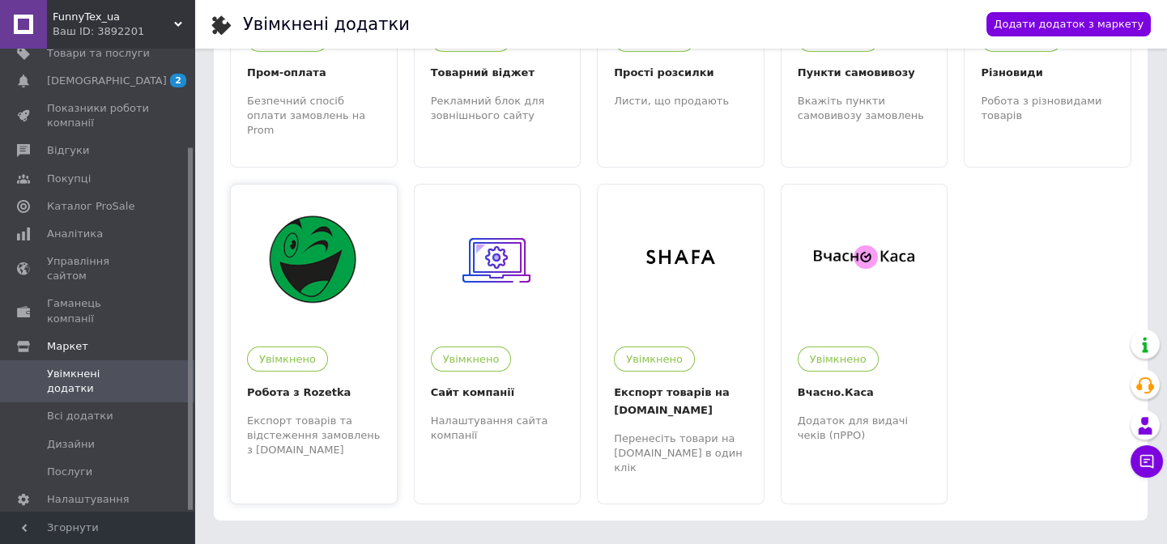
click at [336, 262] on img at bounding box center [313, 257] width 101 height 100
click at [74, 492] on span "Налаштування" at bounding box center [88, 499] width 83 height 15
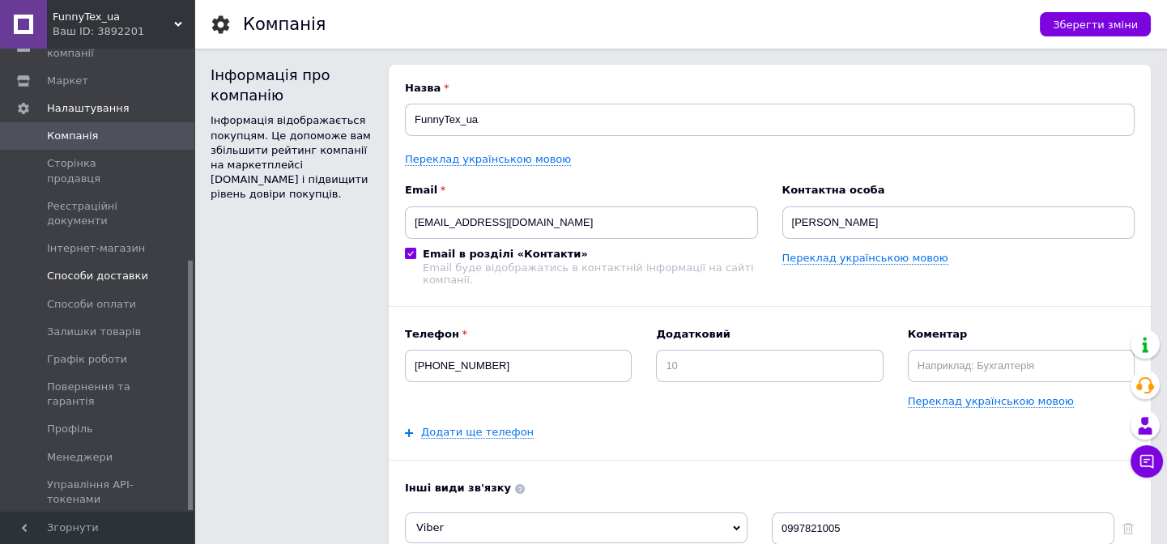
click at [95, 269] on span "Способи доставки" at bounding box center [97, 276] width 101 height 15
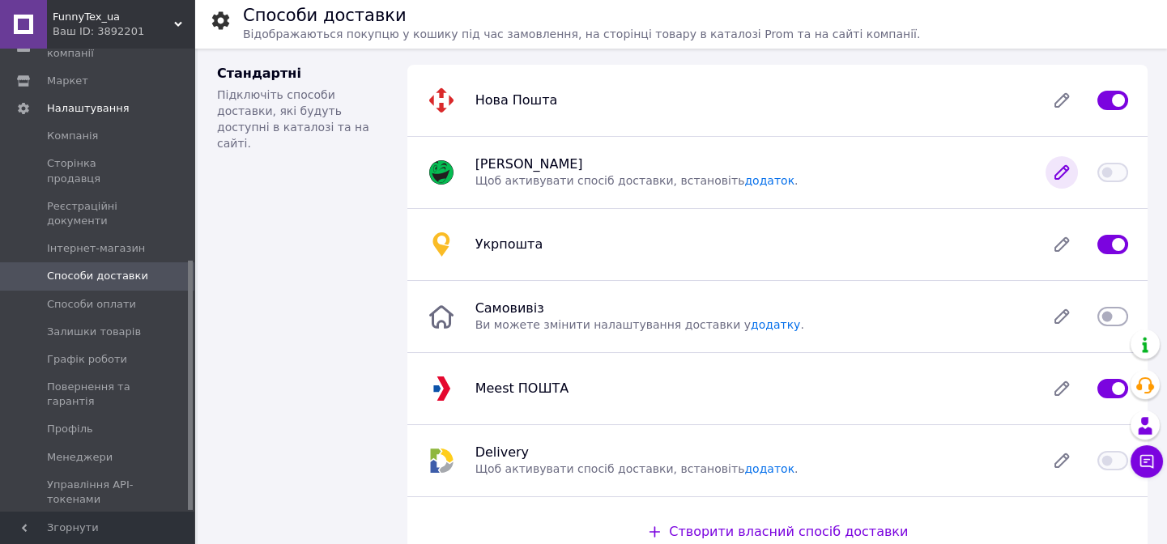
click at [1062, 177] on icon at bounding box center [1062, 172] width 32 height 32
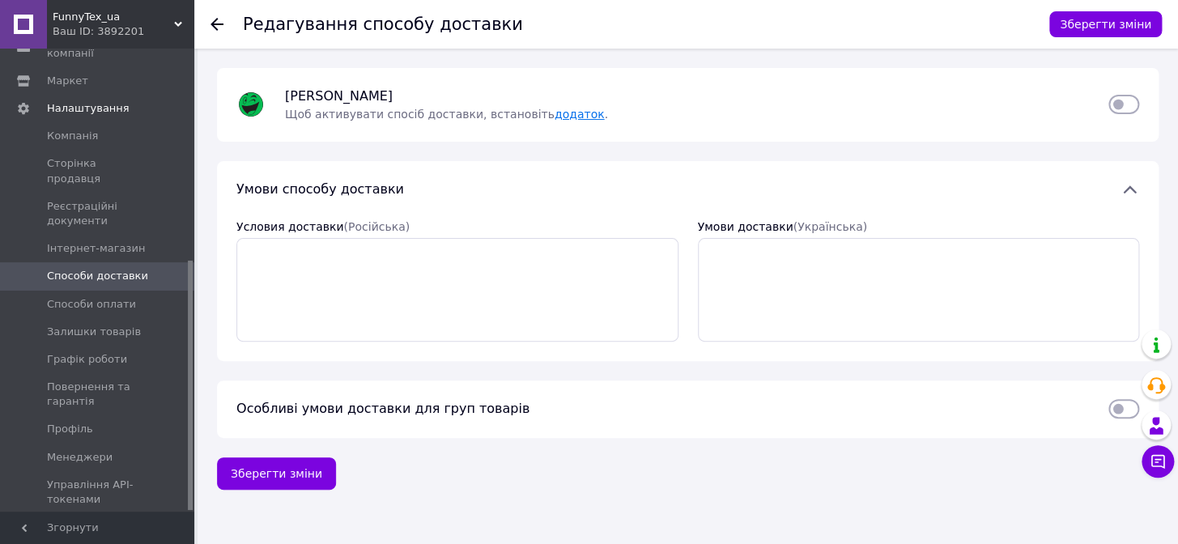
click at [555, 116] on link "додаток" at bounding box center [580, 114] width 50 height 13
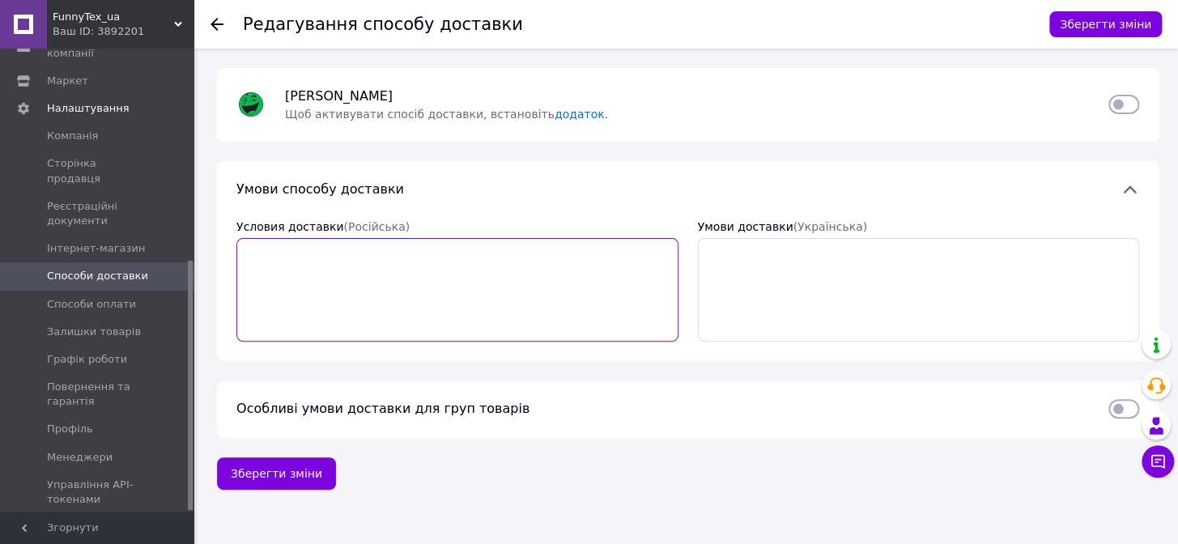
click at [443, 245] on textarea "Условия доставки  (Російська)" at bounding box center [457, 290] width 442 height 104
type textarea "Безплатно от 700 грн"
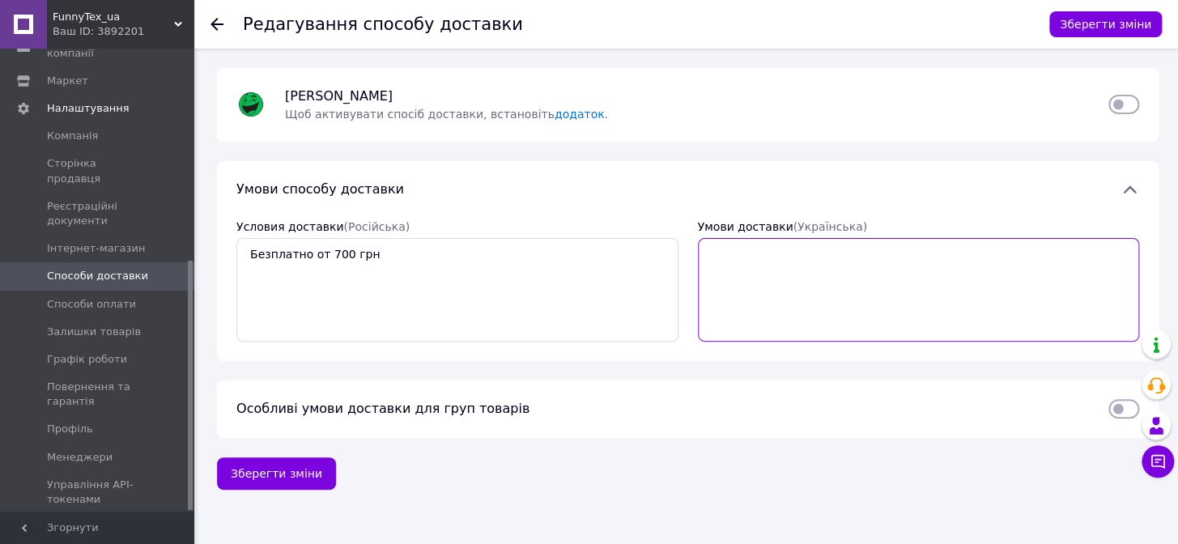
click at [891, 258] on textarea "Умови доставки  (Українська)" at bounding box center [919, 290] width 442 height 104
type textarea "Безкоштовно від 700 грн"
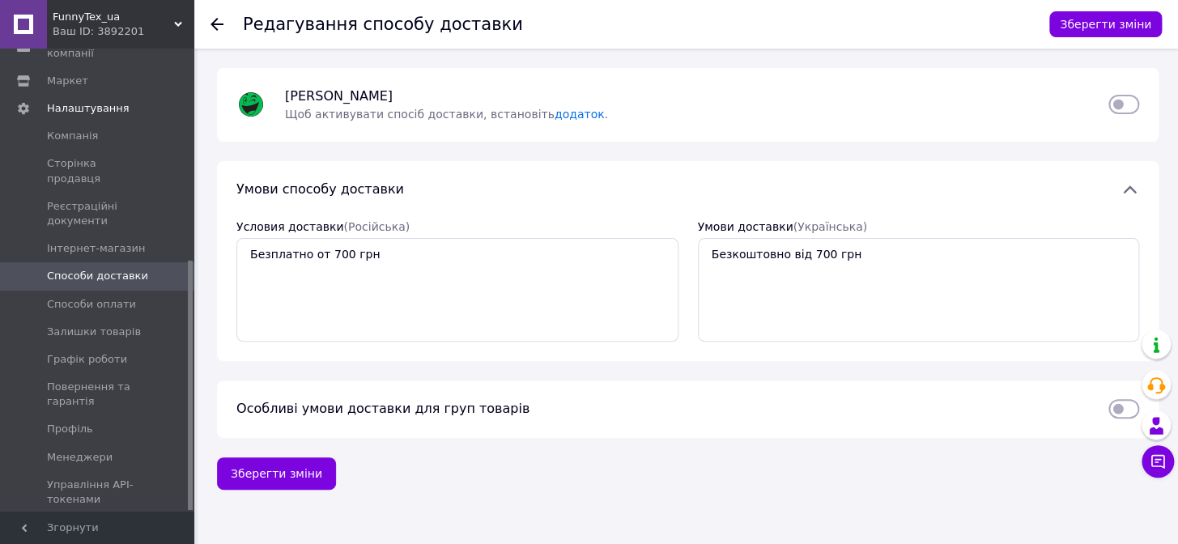
click at [607, 353] on div "Умови способу доставки   Условия доставки  (Російська) Безплатно от 700 грн Умо…" at bounding box center [688, 261] width 942 height 200
click at [1131, 97] on input "checkbox" at bounding box center [1124, 104] width 31 height 16
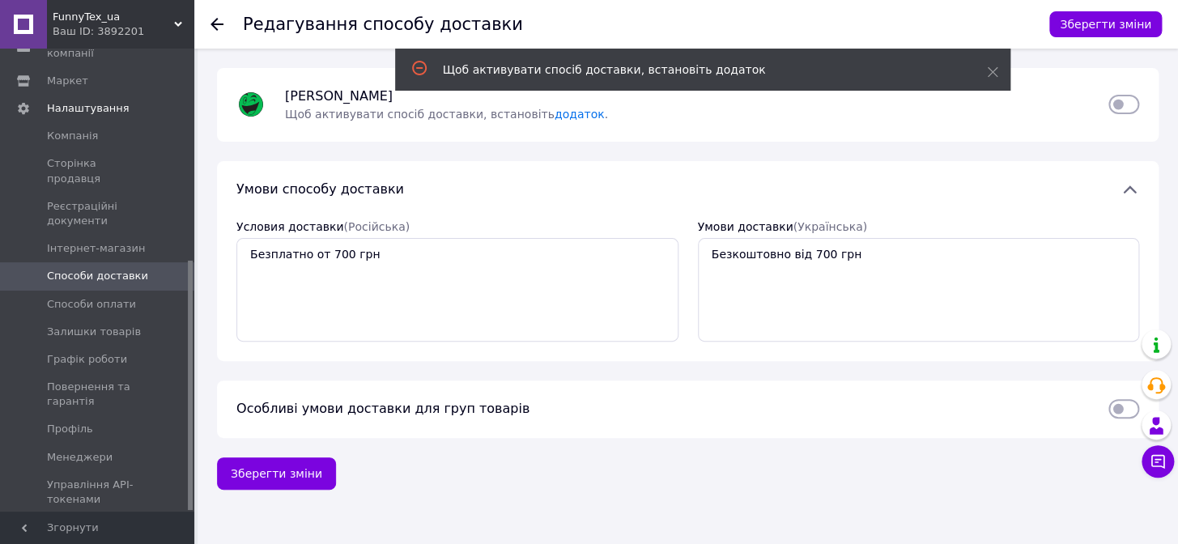
click at [1131, 104] on input "checkbox" at bounding box center [1124, 104] width 31 height 16
checkbox input "false"
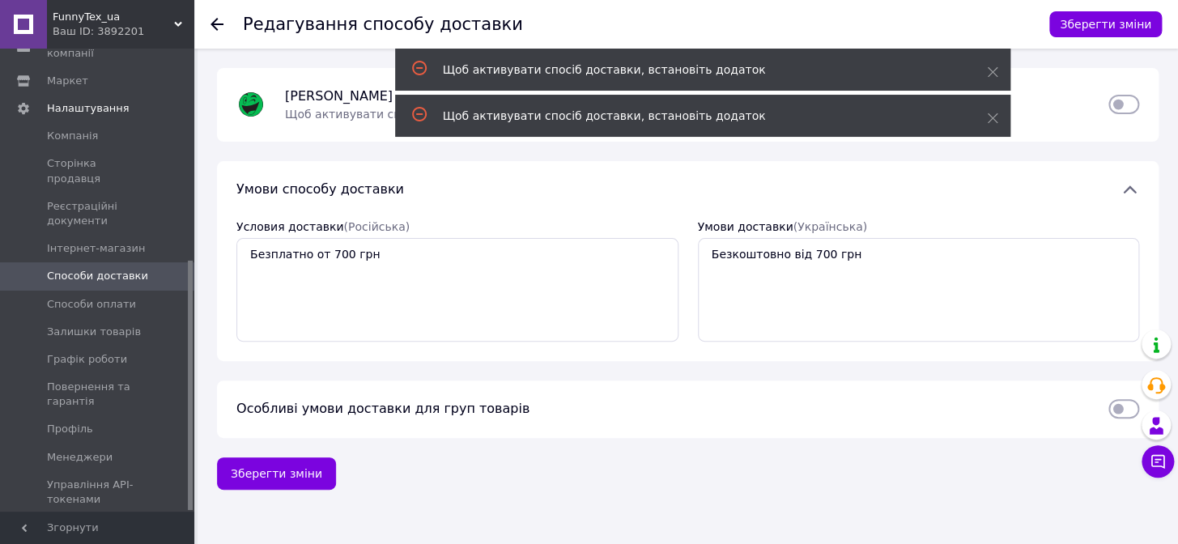
click at [745, 148] on div "Редагування способу доставки Зберегти зміни Магазини Rozetka   Щоб активувати с…" at bounding box center [688, 279] width 981 height 461
click at [233, 479] on button "Зберегти зміни" at bounding box center [276, 474] width 119 height 32
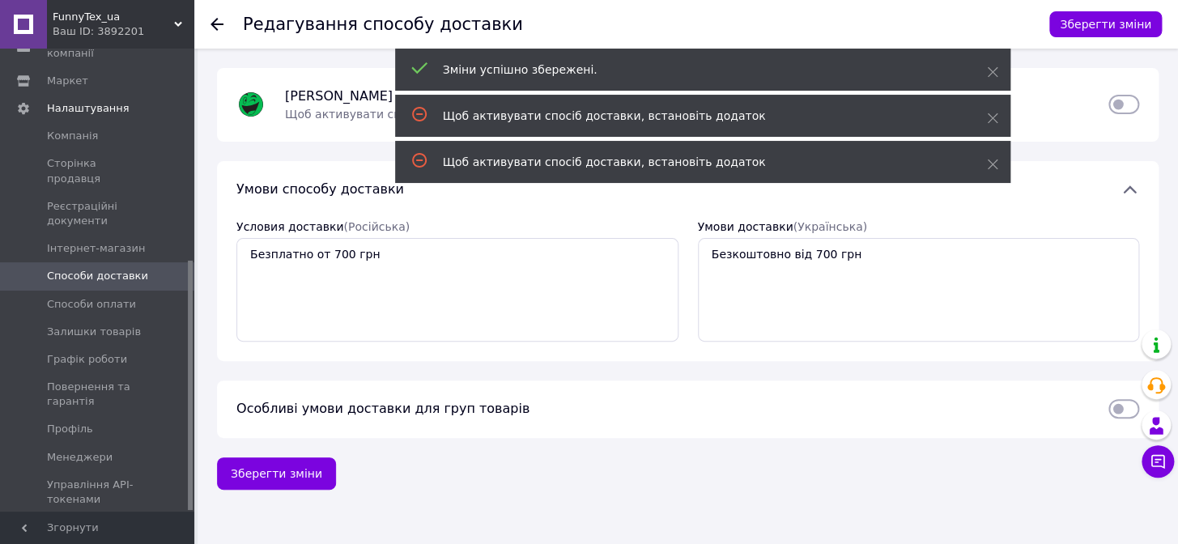
click at [80, 262] on link "Способи доставки" at bounding box center [99, 276] width 198 height 28
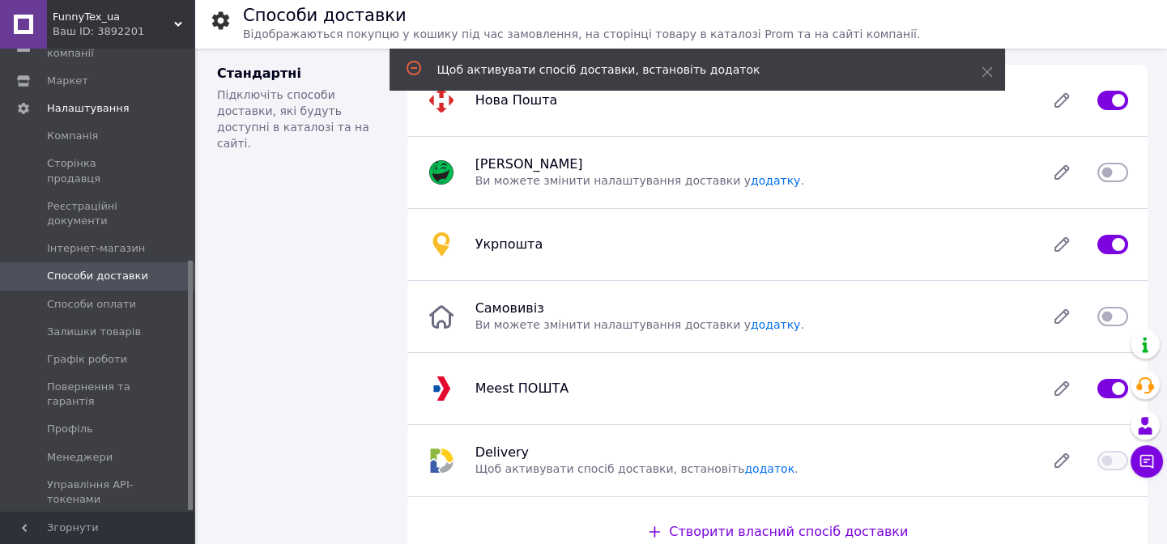
click at [1126, 174] on input "checkbox" at bounding box center [1112, 172] width 31 height 16
checkbox input "true"
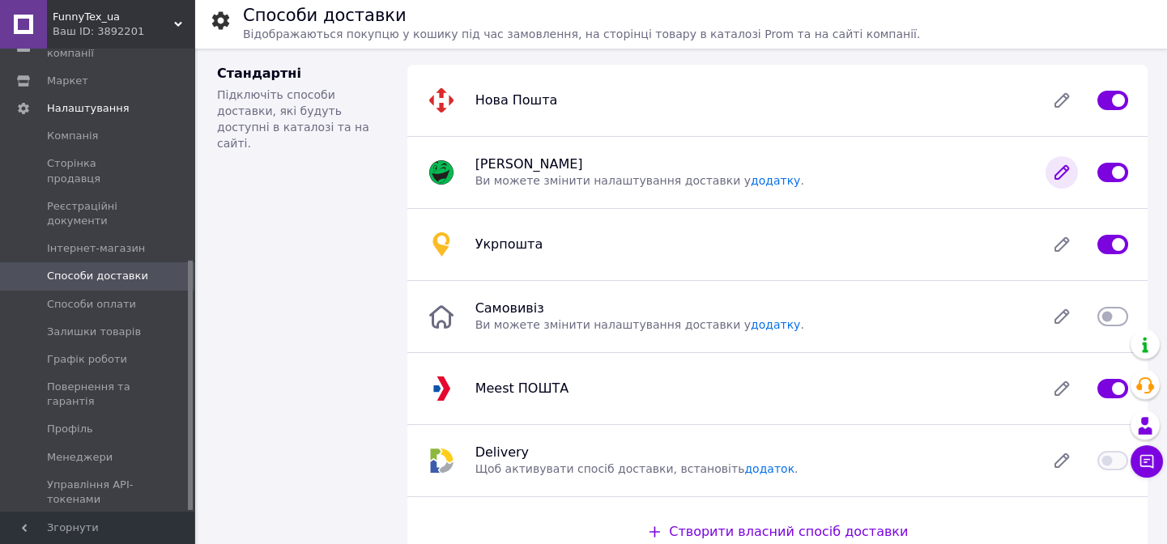
click at [1059, 176] on icon at bounding box center [1061, 172] width 13 height 13
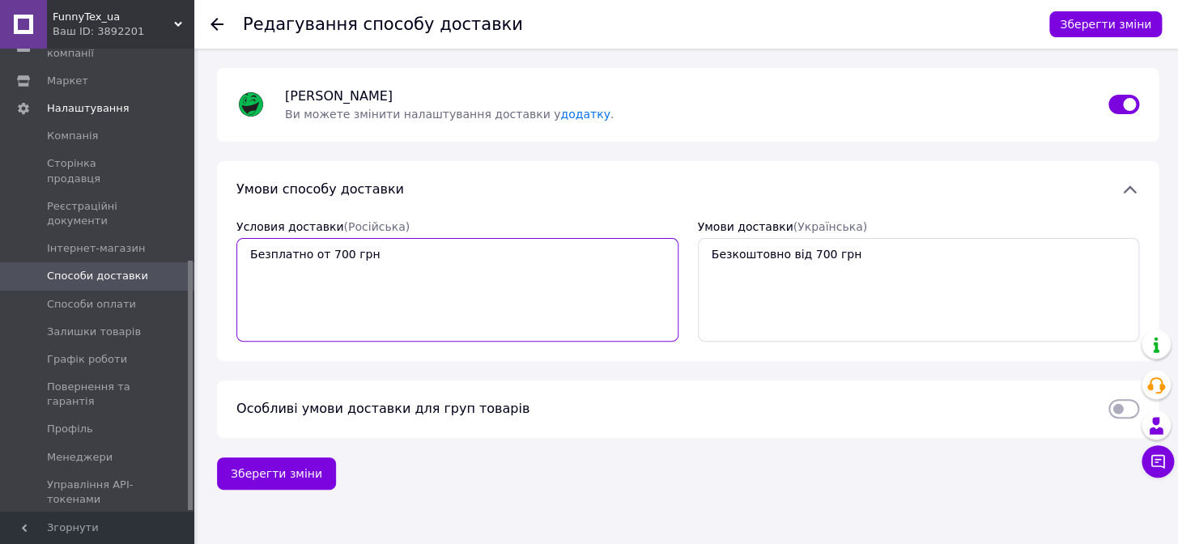
drag, startPoint x: 319, startPoint y: 253, endPoint x: 227, endPoint y: 260, distance: 92.6
click at [227, 260] on div "Условия доставки  (Російська) Безплатно от 700 грн" at bounding box center [458, 280] width 462 height 143
type textarea "Возможно оформить при заказе 700 грн"
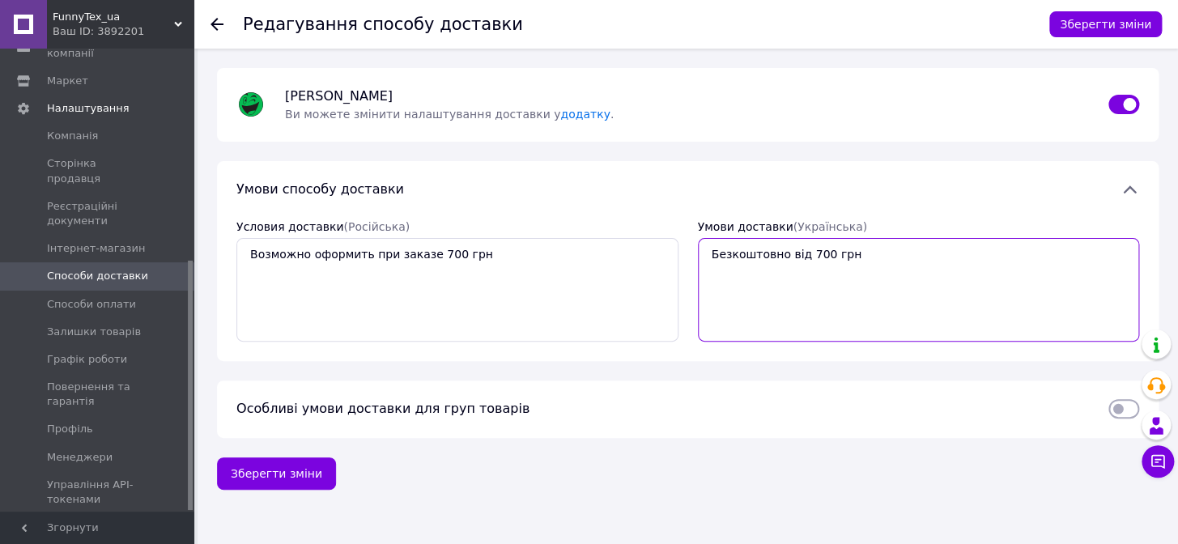
drag, startPoint x: 781, startPoint y: 256, endPoint x: 706, endPoint y: 262, distance: 74.7
click at [706, 262] on textarea "Безкоштовно від 700 грн" at bounding box center [919, 290] width 442 height 104
type textarea "Можливо оформити при замовленні від 700 грн"
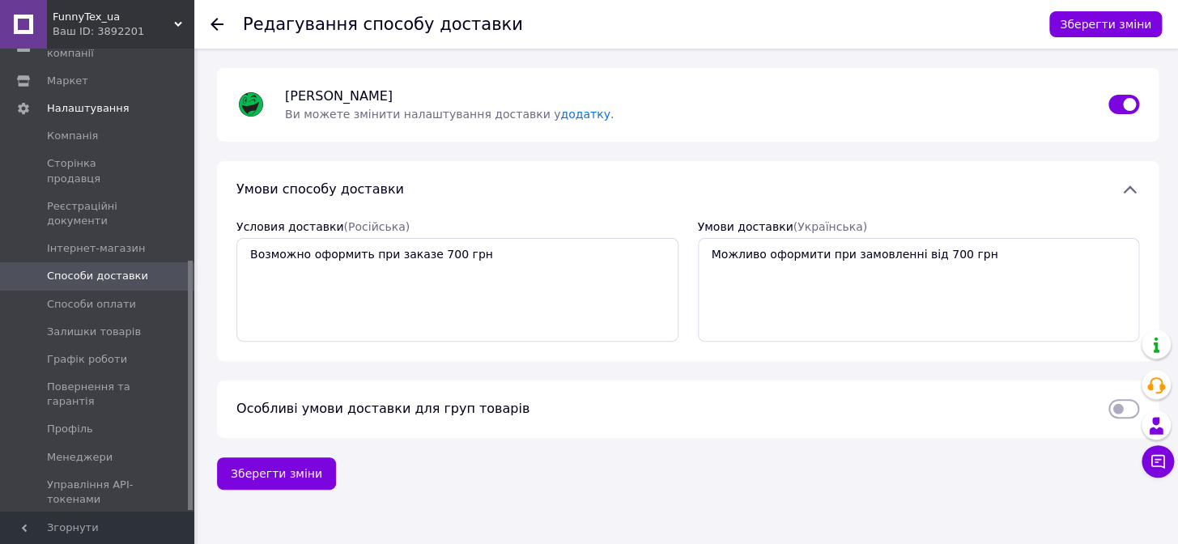
click at [616, 351] on div "Умови способу доставки   Условия доставки  (Російська) Возможно оформить при за…" at bounding box center [688, 261] width 942 height 200
click at [287, 476] on button "Зберегти зміни" at bounding box center [276, 474] width 119 height 32
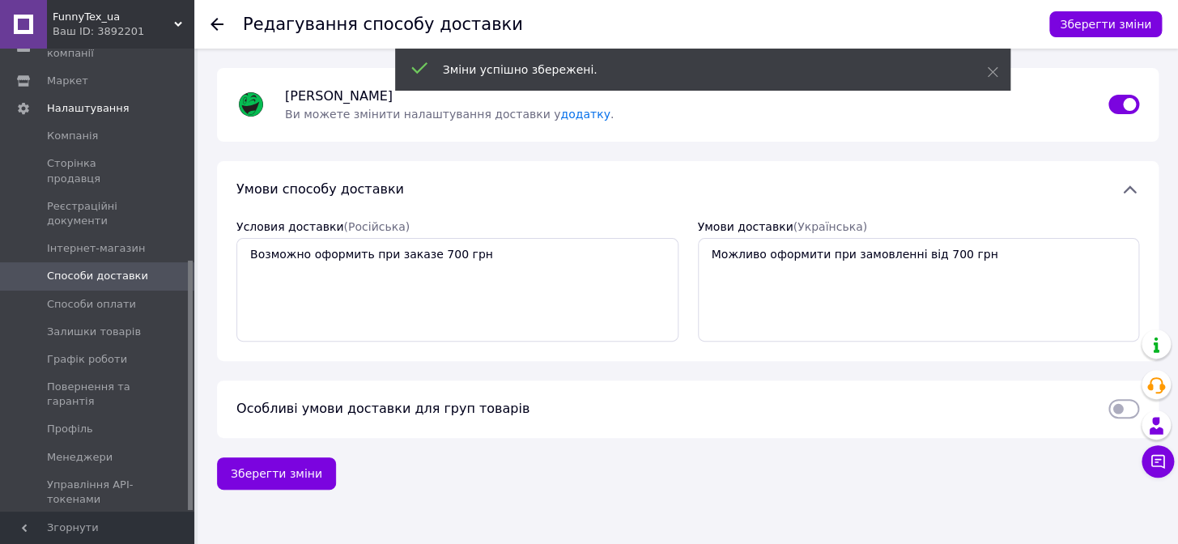
click at [71, 269] on span "Способи доставки" at bounding box center [97, 276] width 101 height 15
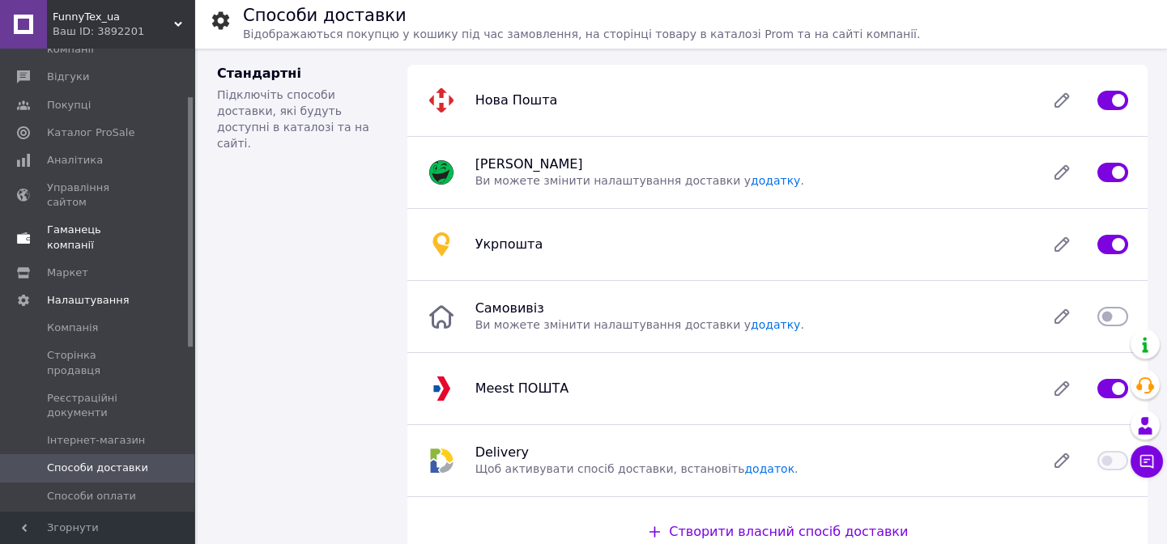
scroll to position [23, 0]
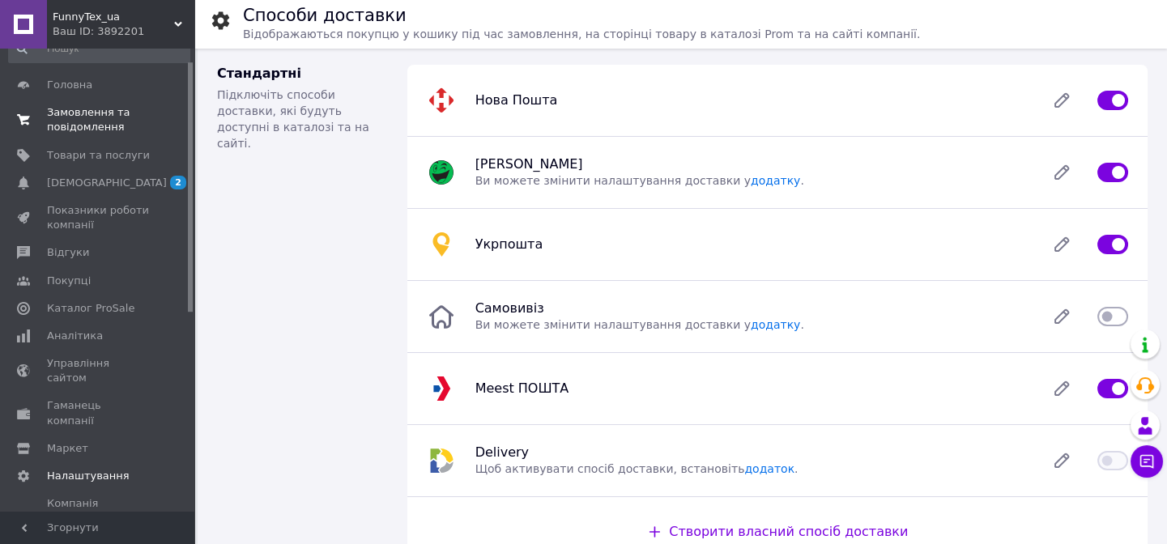
click at [96, 117] on span "Замовлення та повідомлення" at bounding box center [98, 119] width 103 height 29
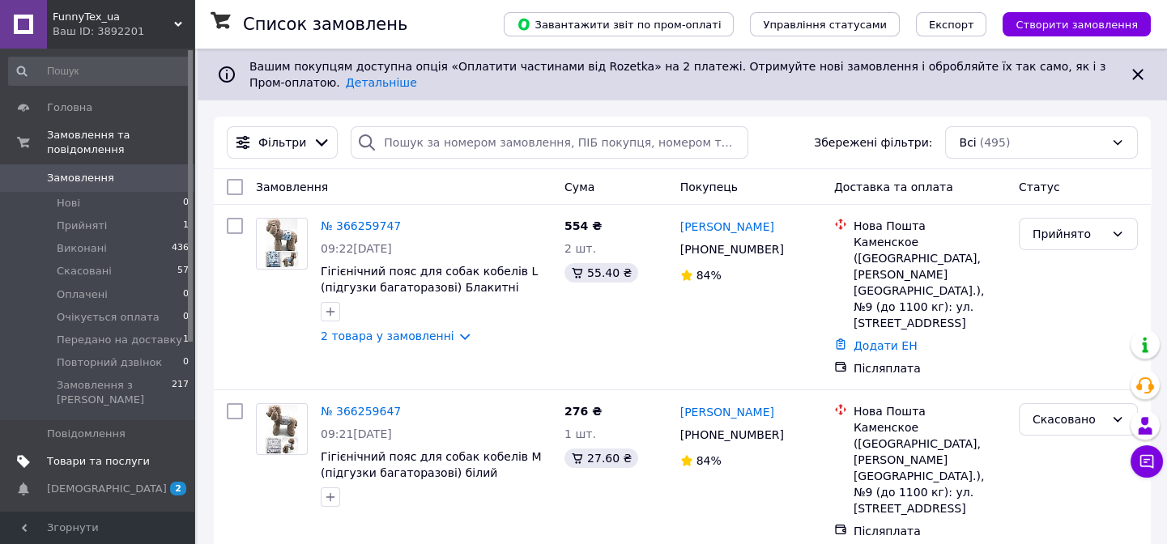
click at [69, 454] on span "Товари та послуги" at bounding box center [98, 461] width 103 height 15
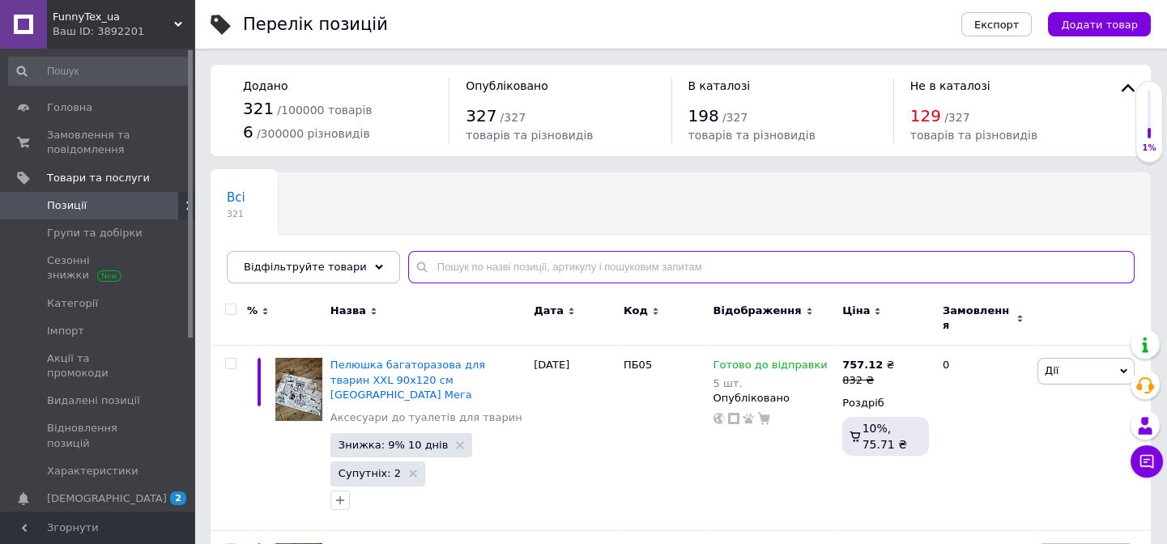
click at [505, 269] on input "text" at bounding box center [771, 267] width 726 height 32
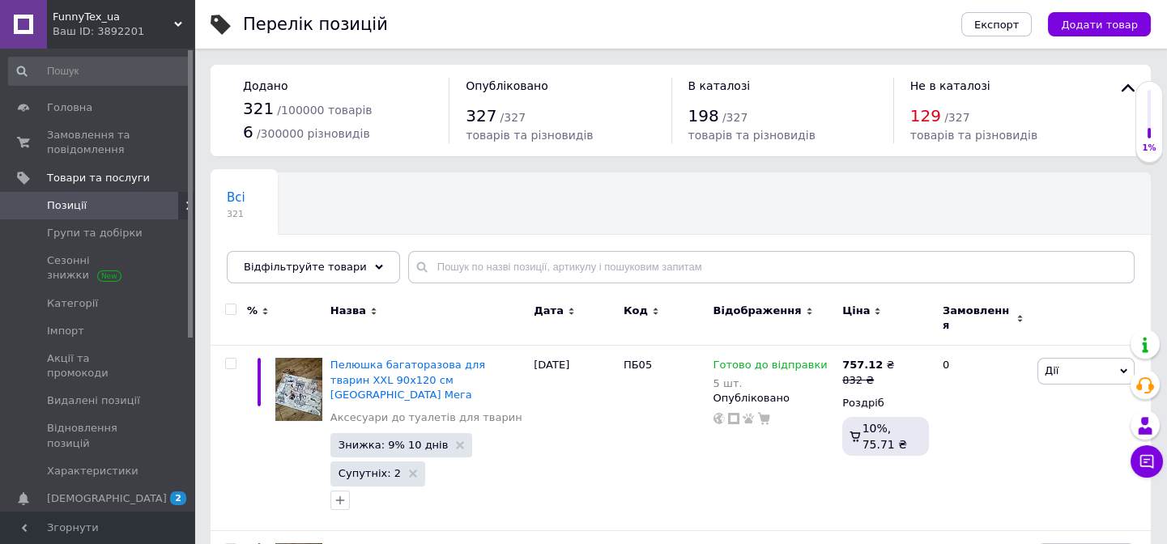
click at [178, 202] on span at bounding box center [188, 206] width 20 height 28
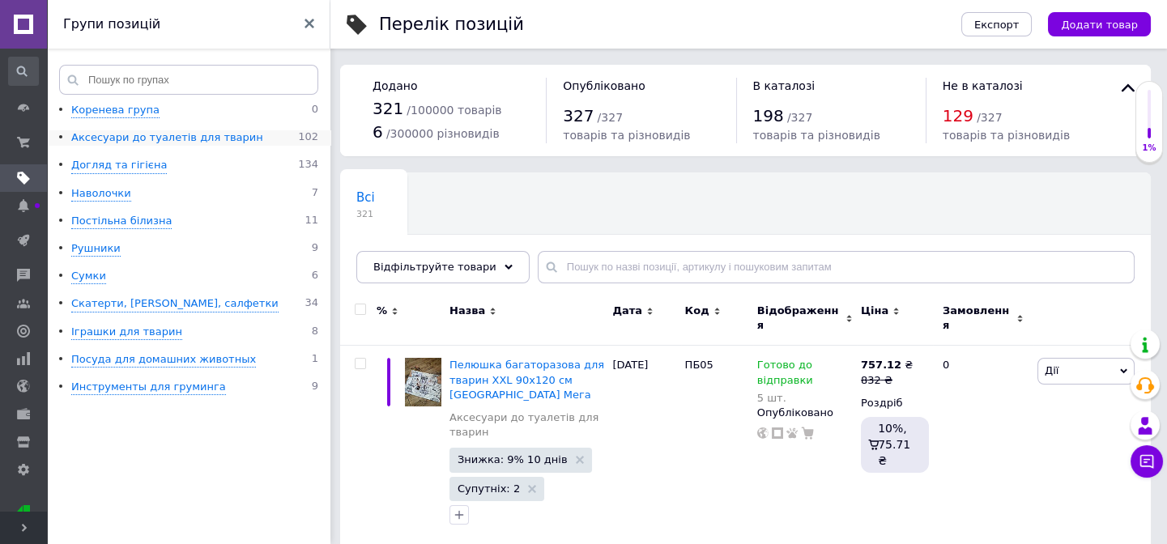
click at [126, 138] on div "Аксесуари до туалетів для тварин" at bounding box center [167, 137] width 192 height 15
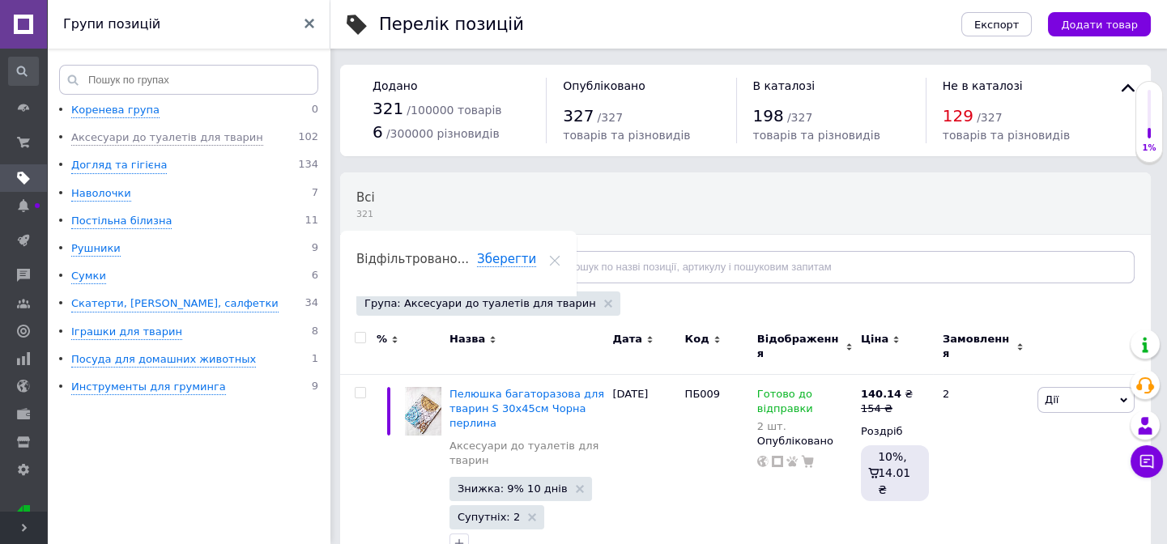
click at [308, 22] on use at bounding box center [310, 24] width 10 height 10
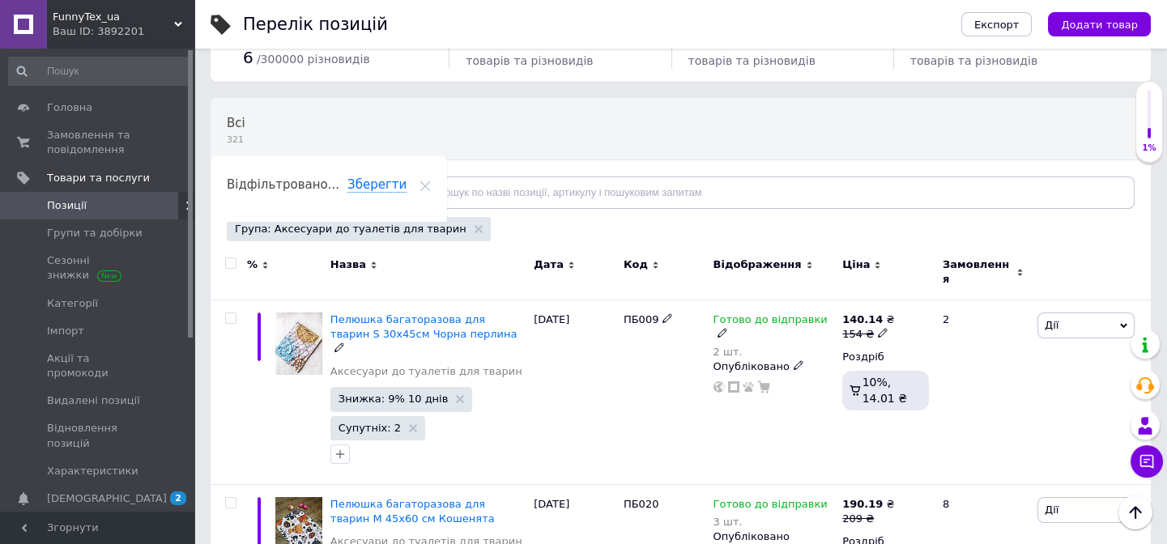
scroll to position [73, 0]
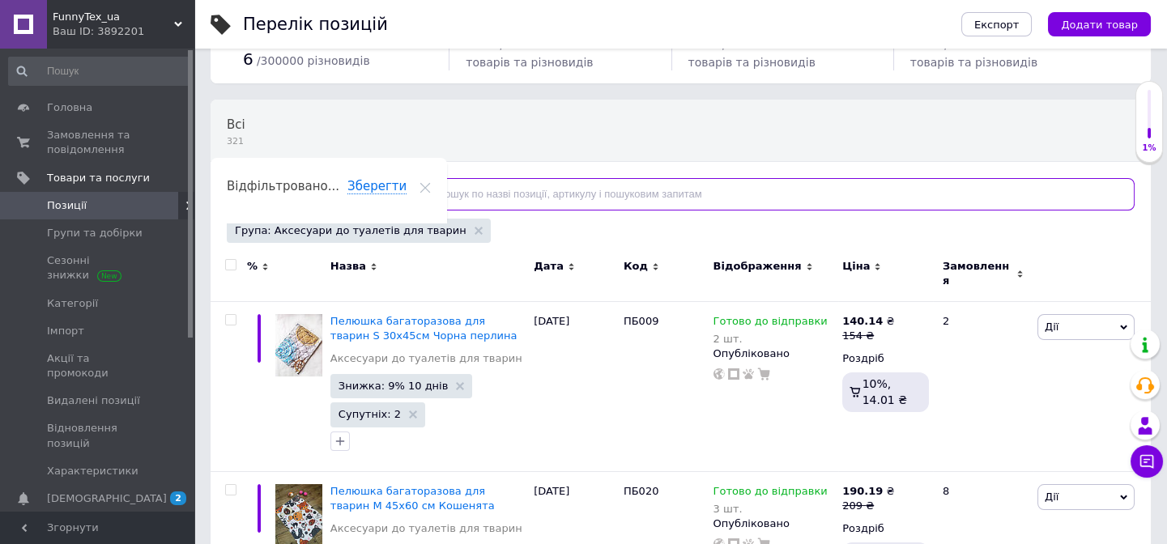
click at [538, 191] on input "text" at bounding box center [771, 194] width 726 height 32
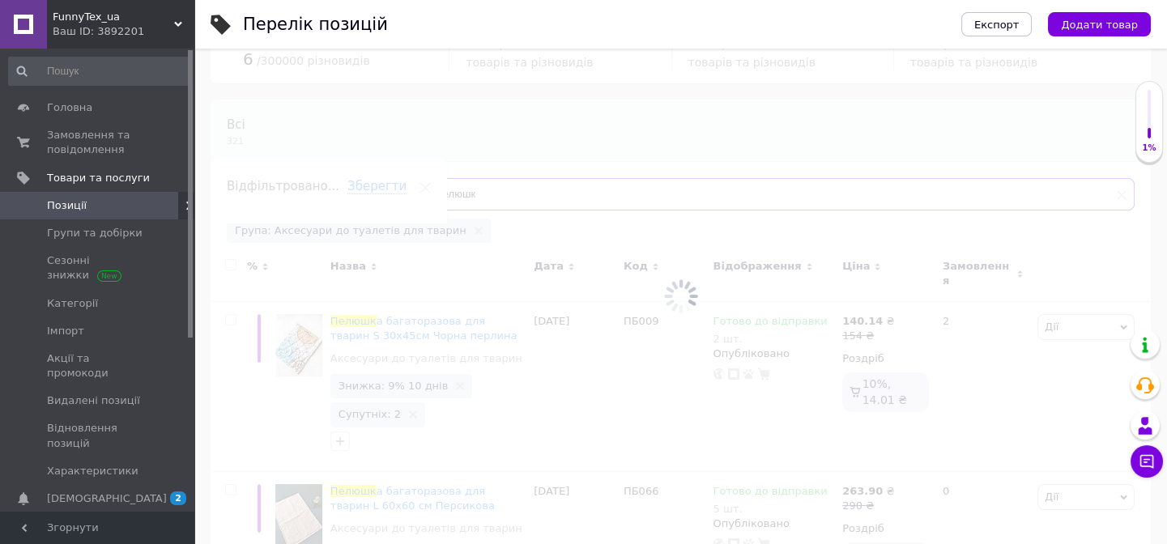
type input "пелюшк"
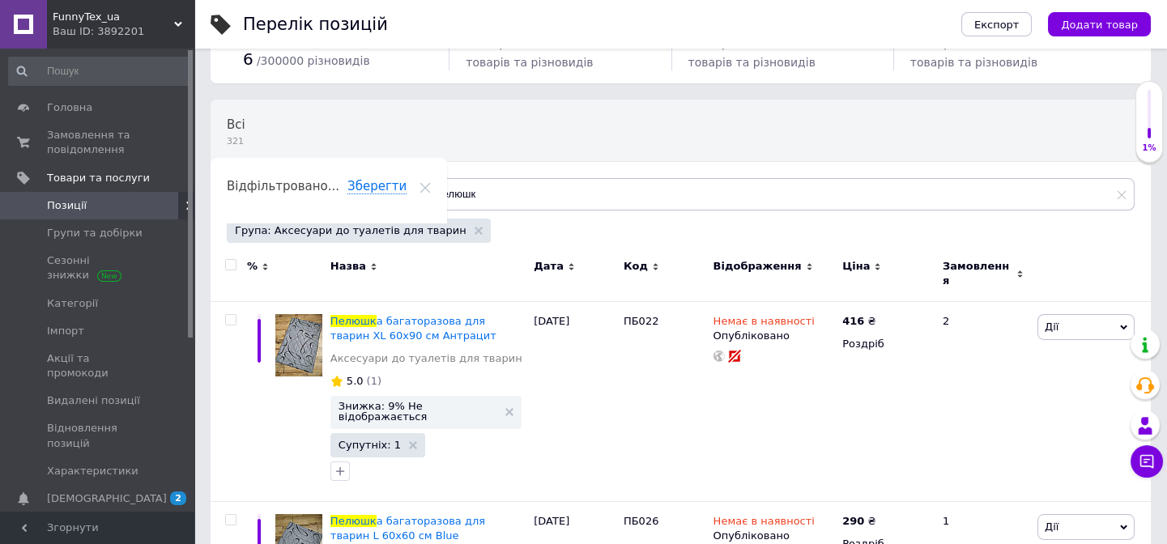
click at [233, 266] on input "checkbox" at bounding box center [230, 265] width 11 height 11
checkbox input "true"
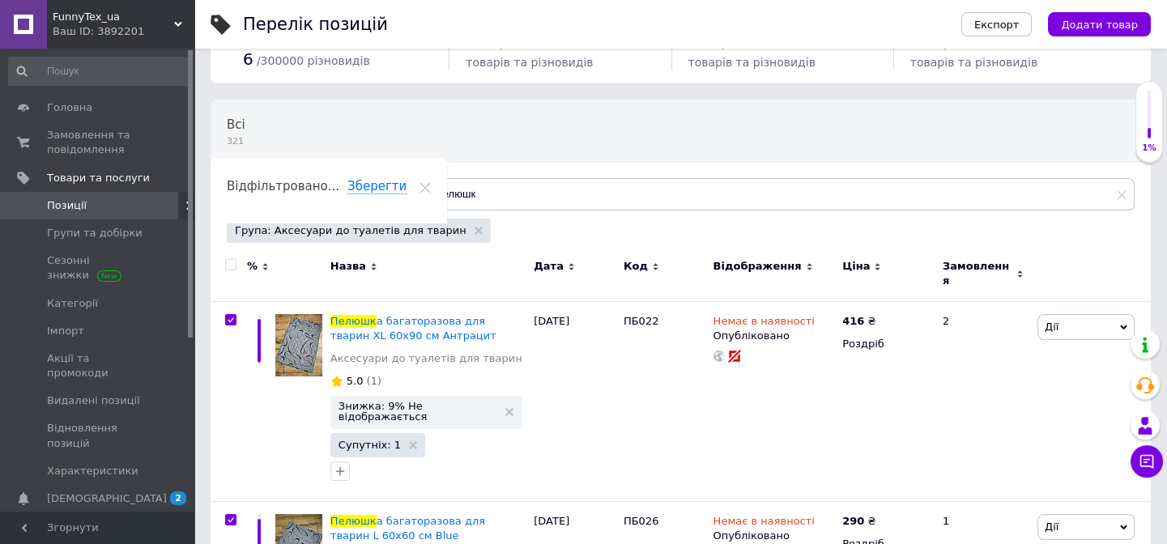
checkbox input "true"
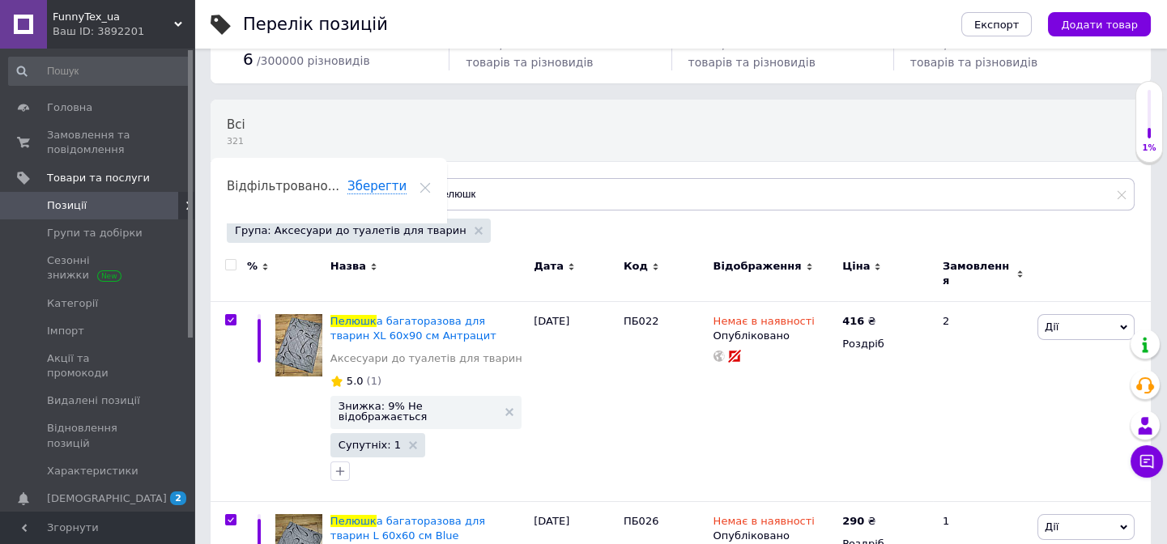
checkbox input "true"
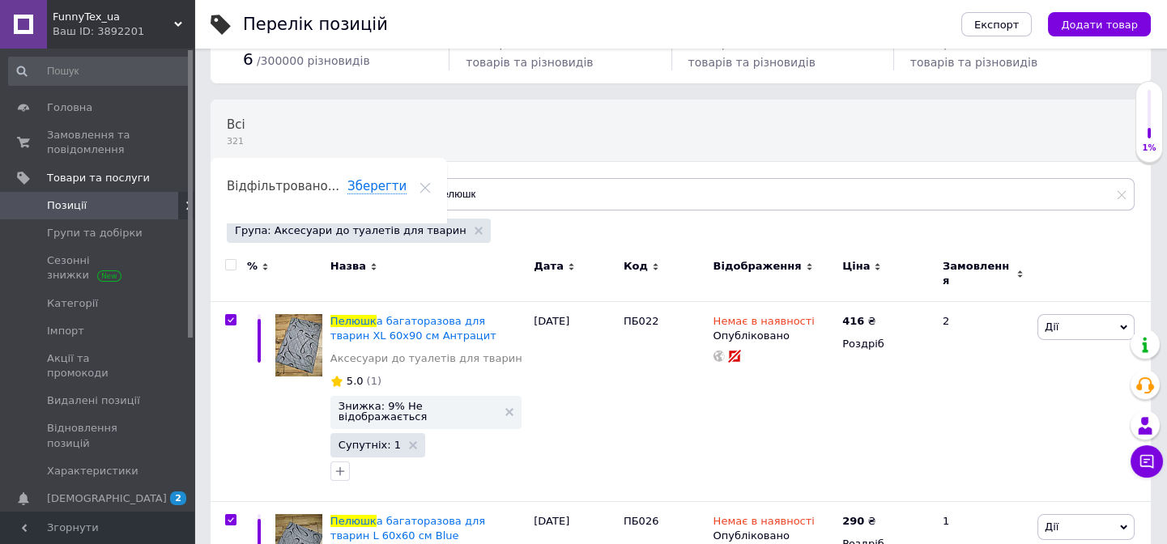
checkbox input "true"
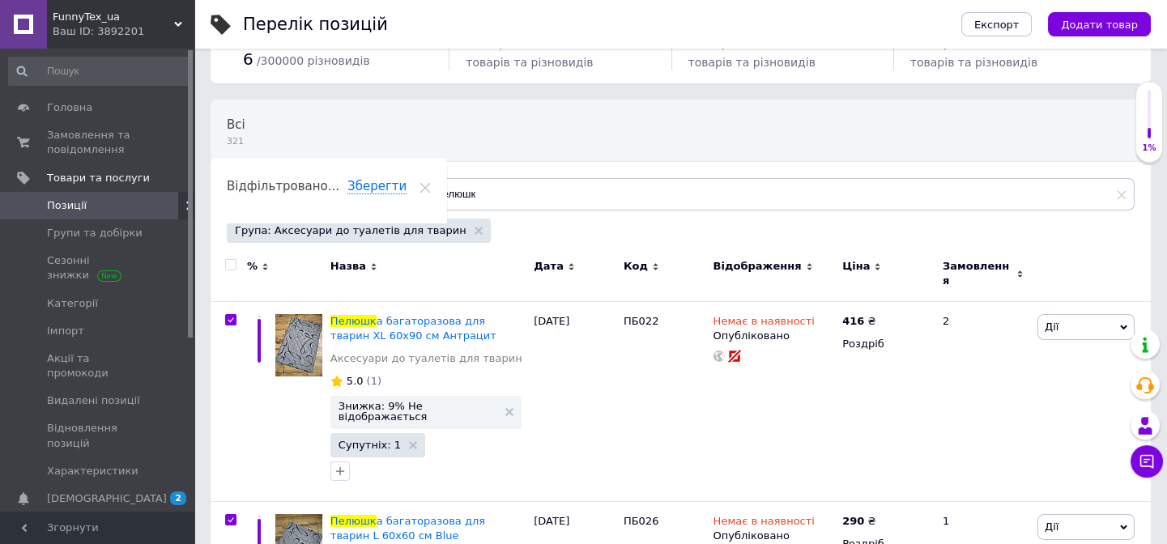
checkbox input "true"
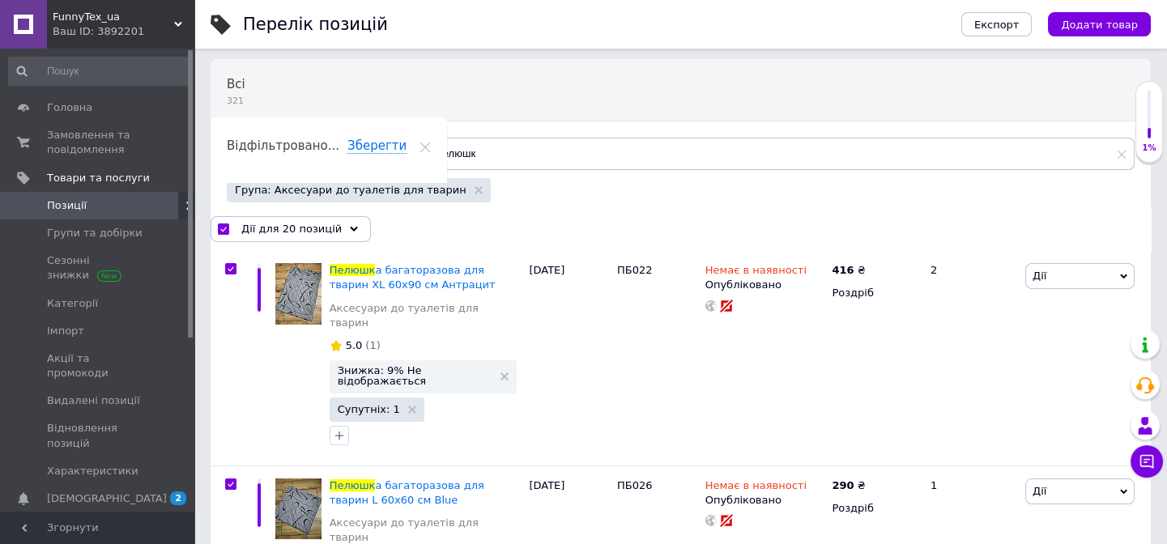
scroll to position [186, 0]
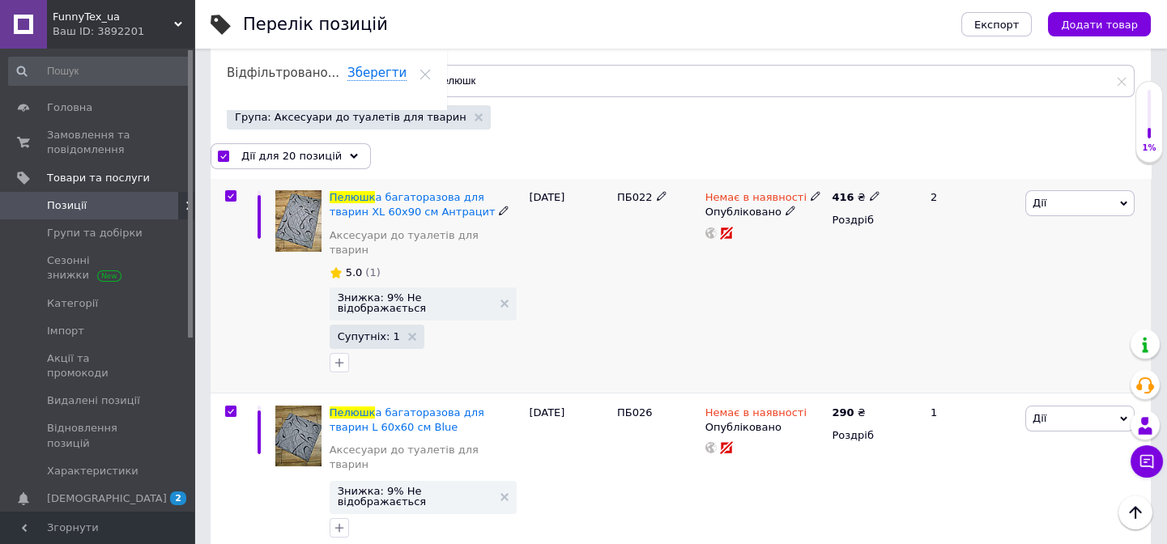
click at [1122, 202] on icon at bounding box center [1123, 203] width 7 height 7
click at [982, 232] on li "Редагувати" at bounding box center [1026, 234] width 215 height 23
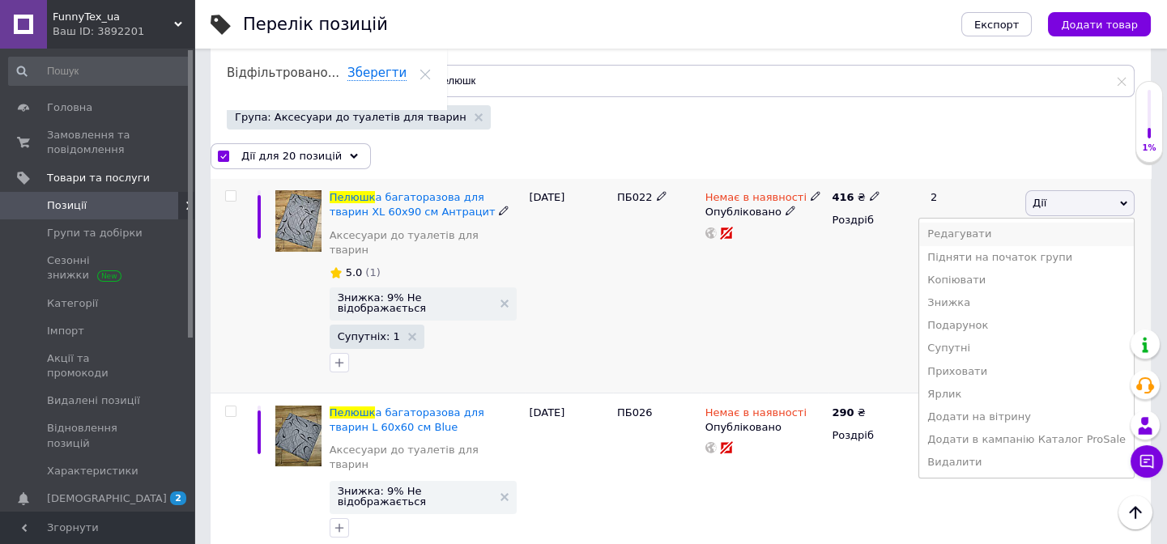
checkbox input "false"
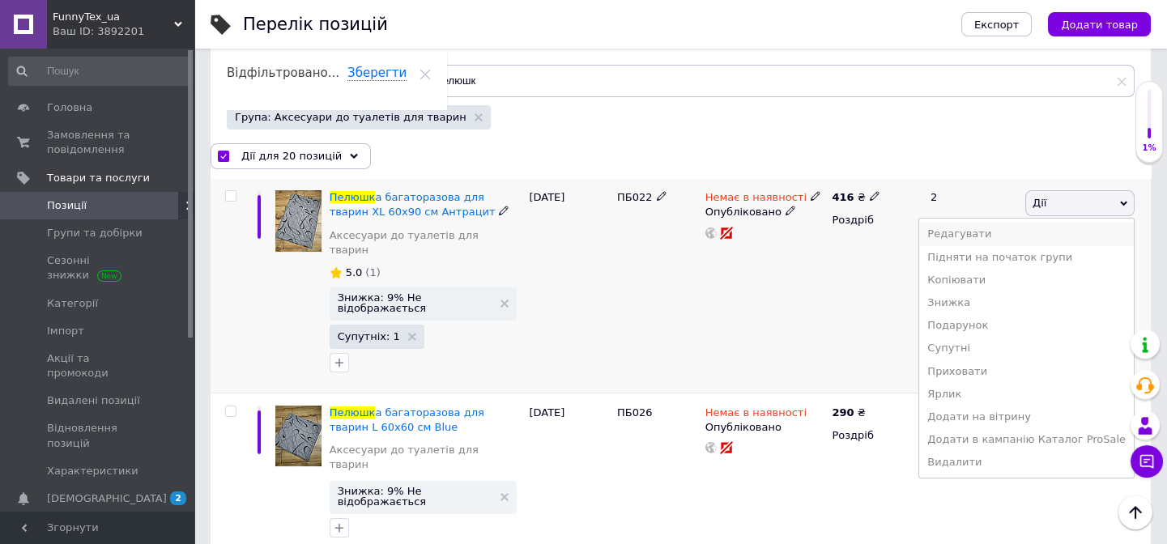
checkbox input "false"
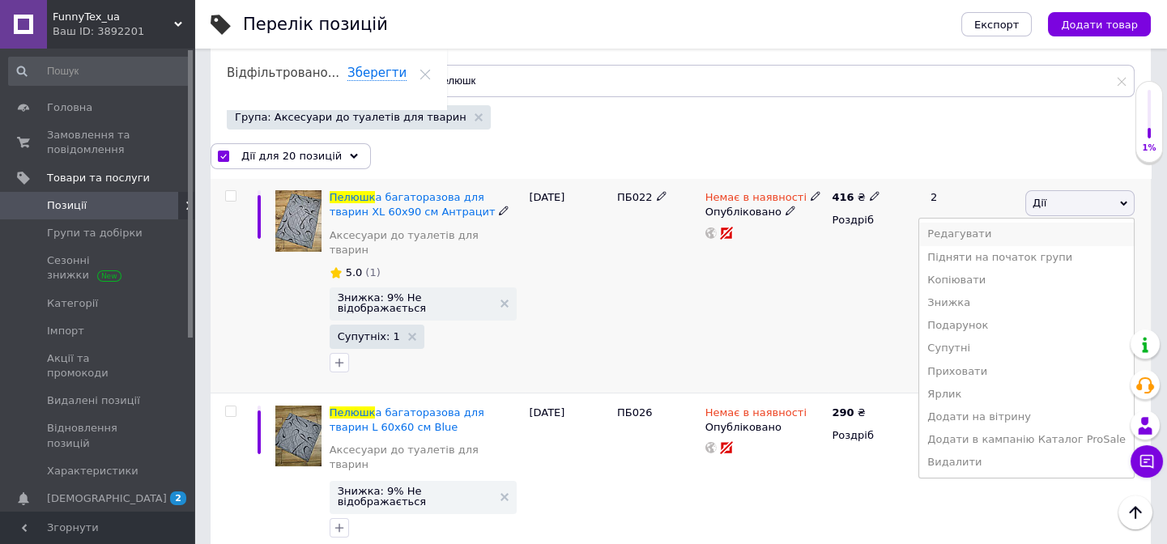
checkbox input "false"
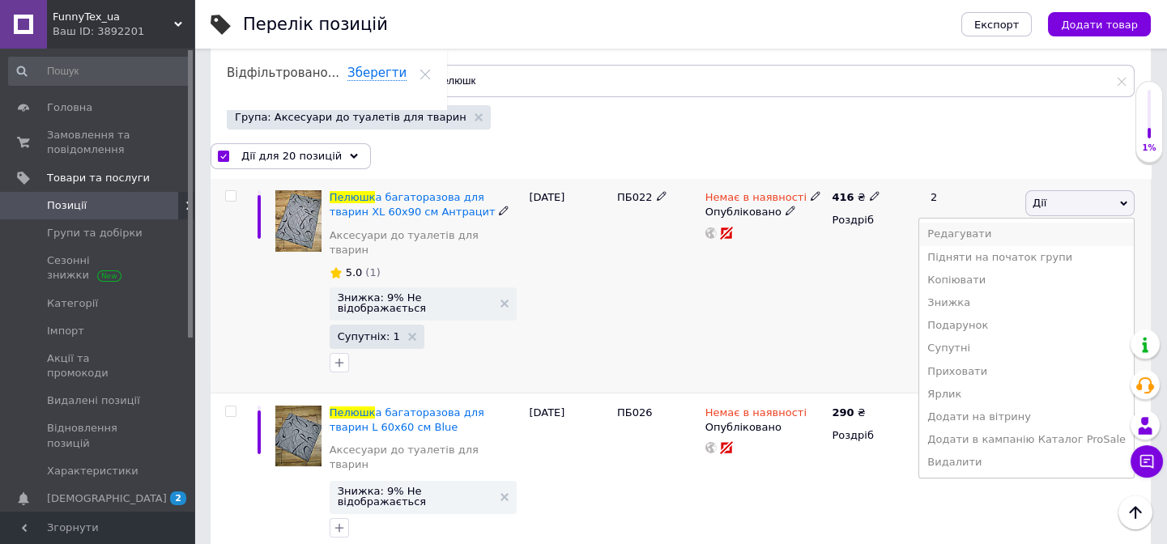
checkbox input "false"
